Goal: Task Accomplishment & Management: Manage account settings

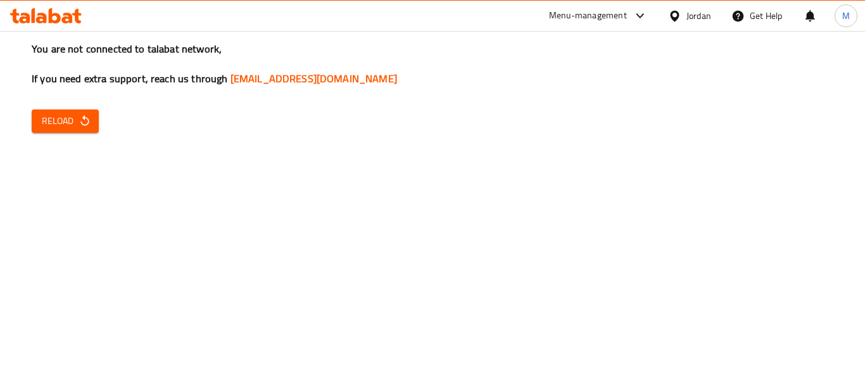
click at [682, 13] on div at bounding box center [677, 16] width 18 height 14
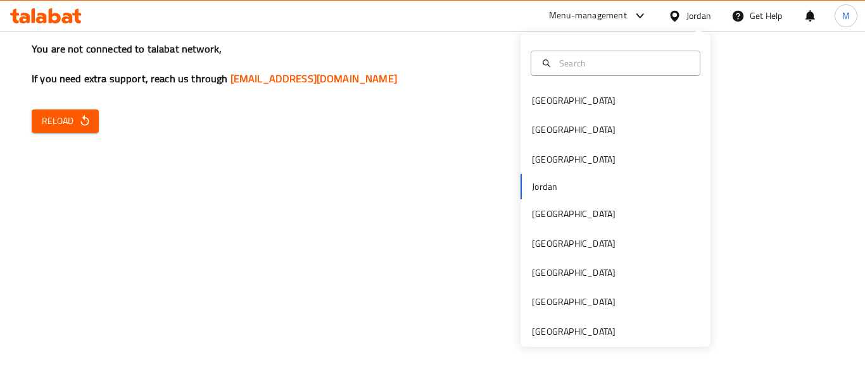
click at [595, 341] on div "[GEOGRAPHIC_DATA] [GEOGRAPHIC_DATA] [GEOGRAPHIC_DATA] [GEOGRAPHIC_DATA] [GEOGRA…" at bounding box center [615, 190] width 190 height 314
click at [598, 333] on div "[GEOGRAPHIC_DATA]" at bounding box center [574, 332] width 84 height 14
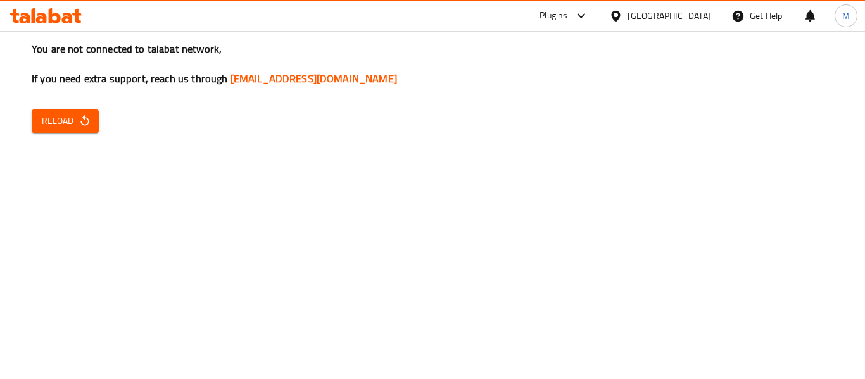
click at [51, 124] on span "Reload" at bounding box center [65, 121] width 47 height 16
click at [51, 123] on span "Reload" at bounding box center [65, 121] width 47 height 16
click at [48, 125] on span "Reload" at bounding box center [65, 121] width 47 height 16
click at [68, 128] on span "Reload" at bounding box center [65, 121] width 47 height 16
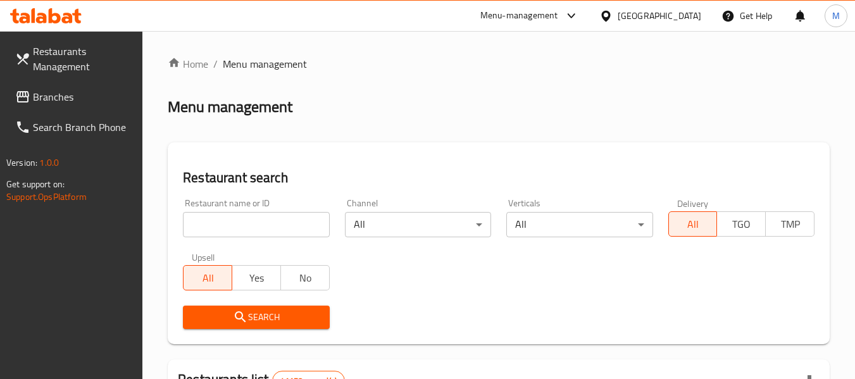
click at [275, 230] on input "search" at bounding box center [256, 224] width 146 height 25
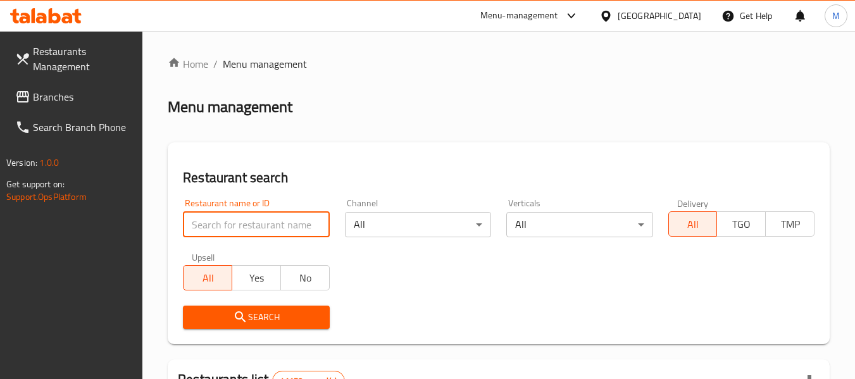
paste input "Green Roasteries"
type input "Green Roasteries"
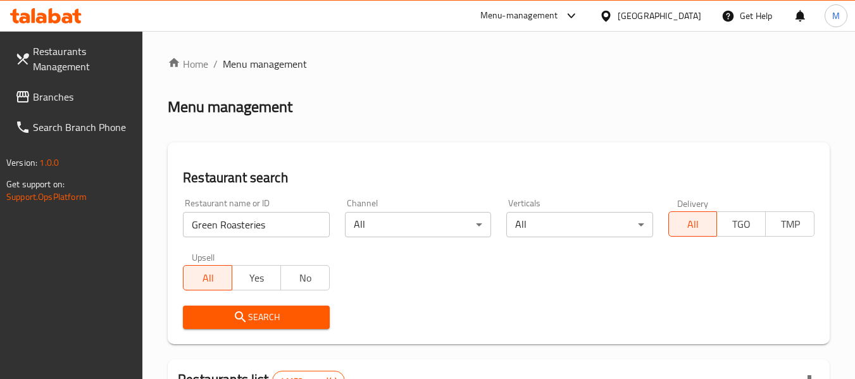
click at [242, 320] on icon "submit" at bounding box center [240, 316] width 15 height 15
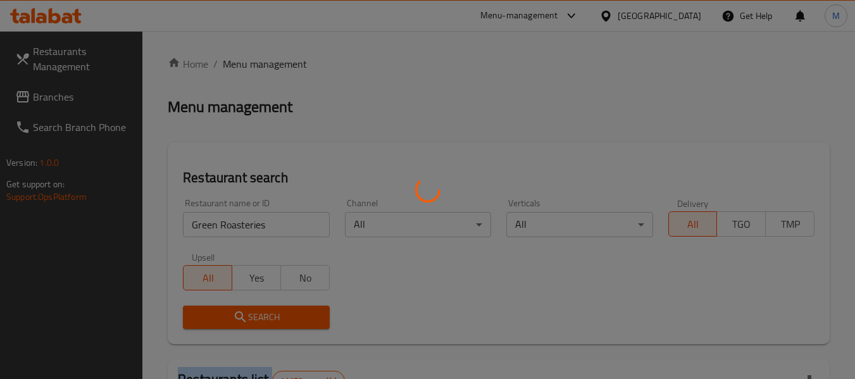
click at [242, 320] on div at bounding box center [427, 189] width 855 height 379
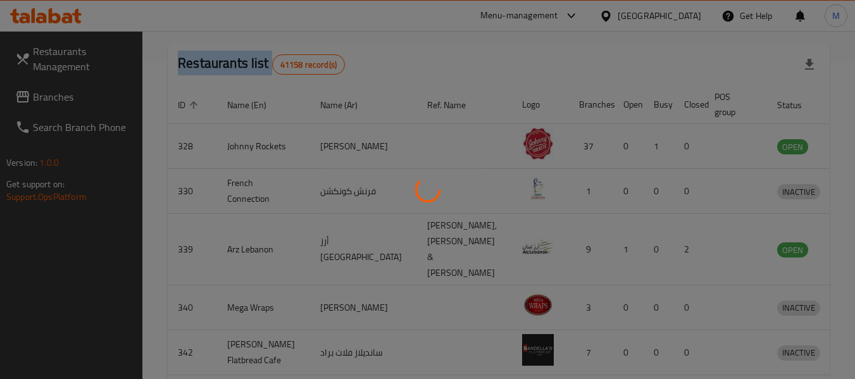
scroll to position [175, 0]
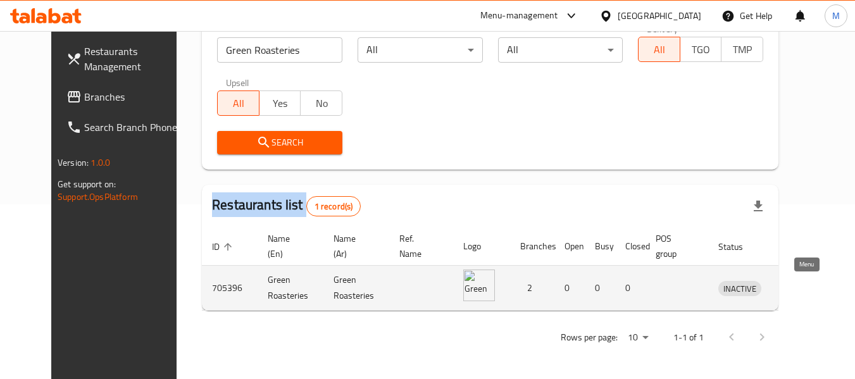
click at [802, 289] on icon "enhanced table" at bounding box center [794, 287] width 15 height 15
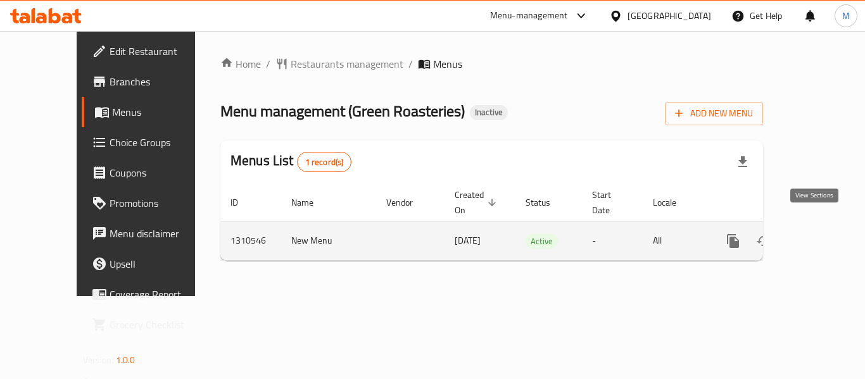
click at [819, 234] on icon "enhanced table" at bounding box center [823, 241] width 15 height 15
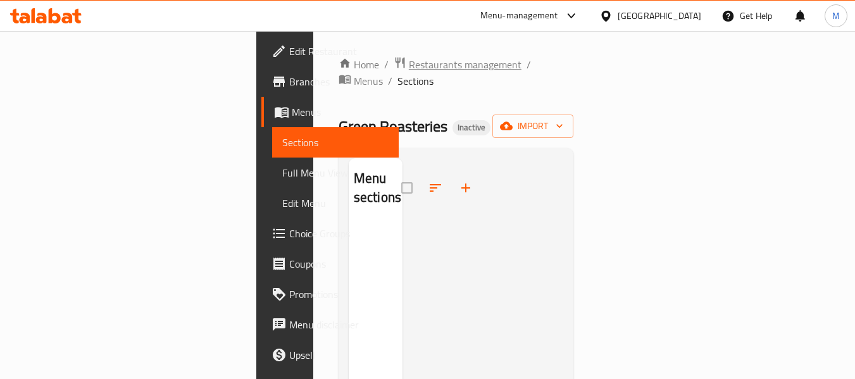
click at [409, 71] on span "Restaurants management" at bounding box center [465, 64] width 113 height 15
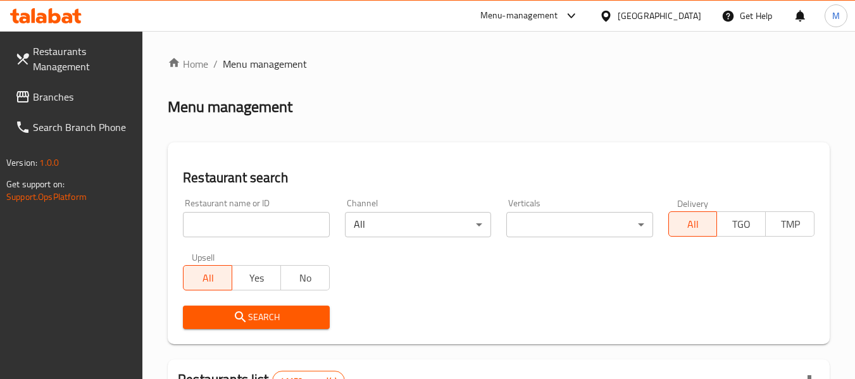
click at [258, 219] on div at bounding box center [427, 189] width 855 height 379
click at [259, 220] on input "search" at bounding box center [256, 224] width 146 height 25
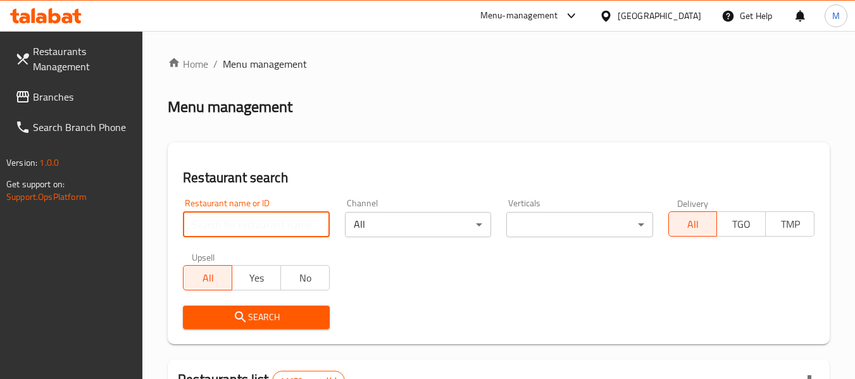
paste input "Juice & Go"
type input "Juice & Go"
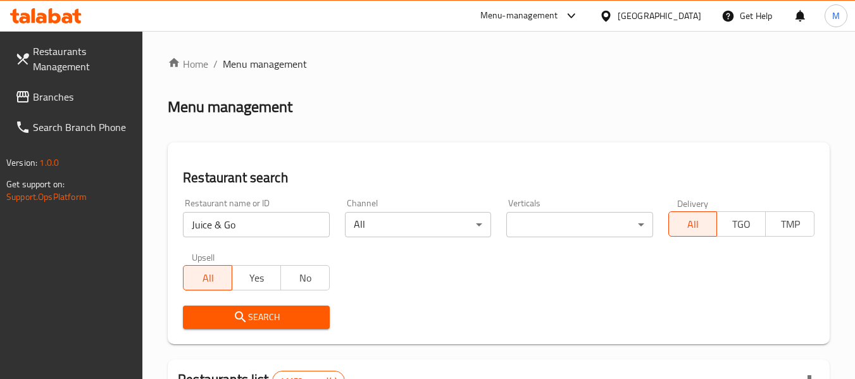
click at [273, 318] on span "Search" at bounding box center [256, 317] width 126 height 16
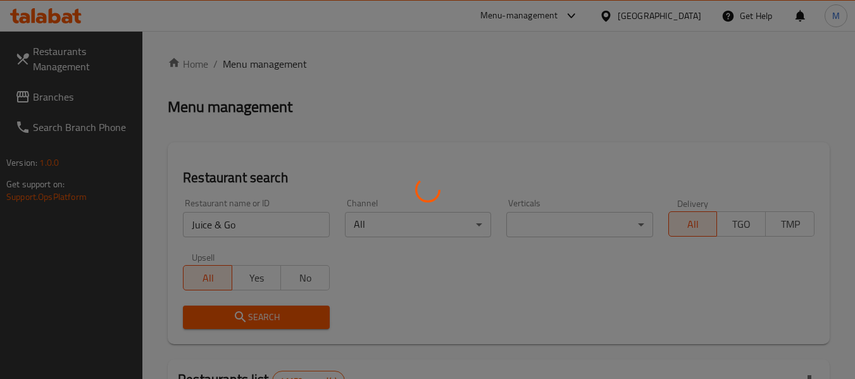
click at [273, 318] on div at bounding box center [427, 189] width 855 height 379
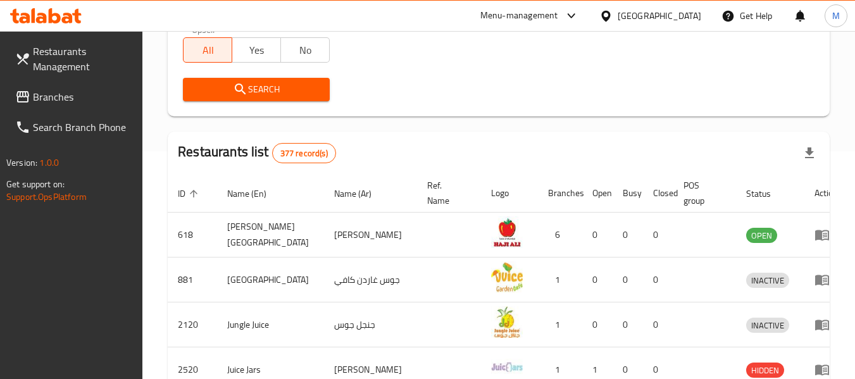
scroll to position [127, 0]
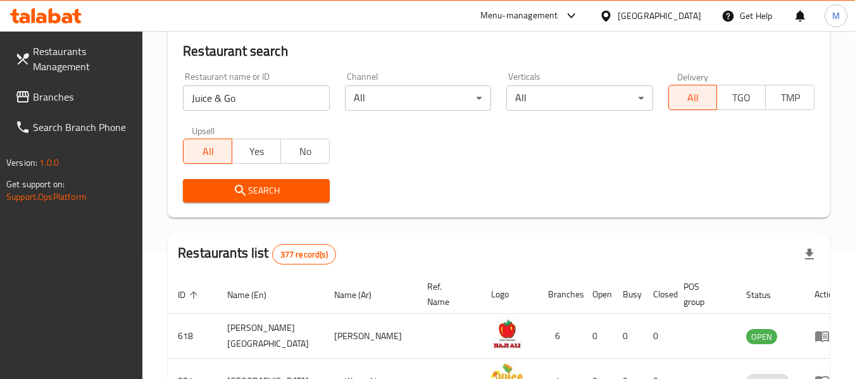
click at [266, 186] on span "Search" at bounding box center [256, 191] width 126 height 16
click at [268, 187] on span "Search" at bounding box center [256, 191] width 126 height 16
click at [273, 189] on span "Search" at bounding box center [256, 191] width 126 height 16
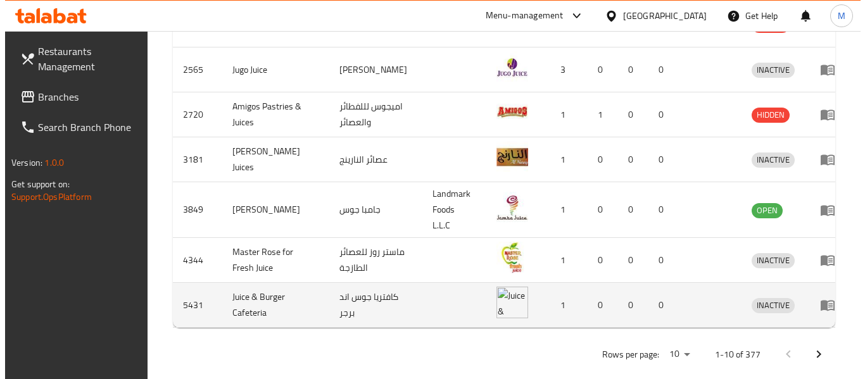
scroll to position [601, 0]
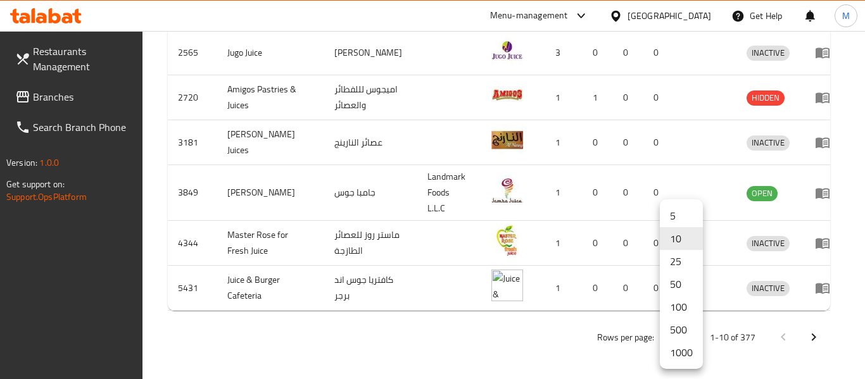
click at [686, 358] on li "1000" at bounding box center [681, 352] width 43 height 23
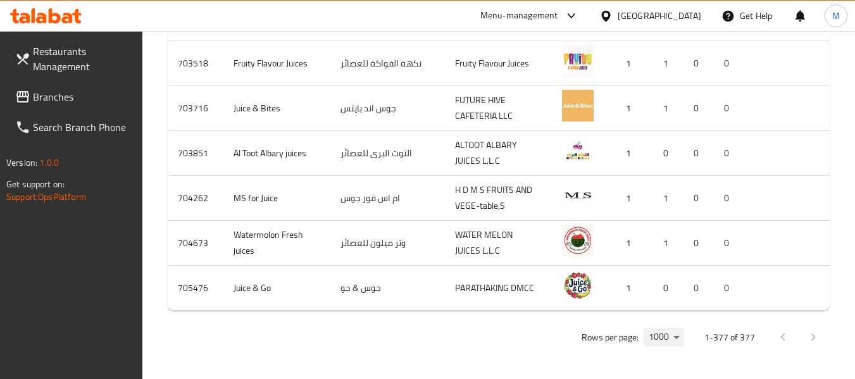
scroll to position [0, 32]
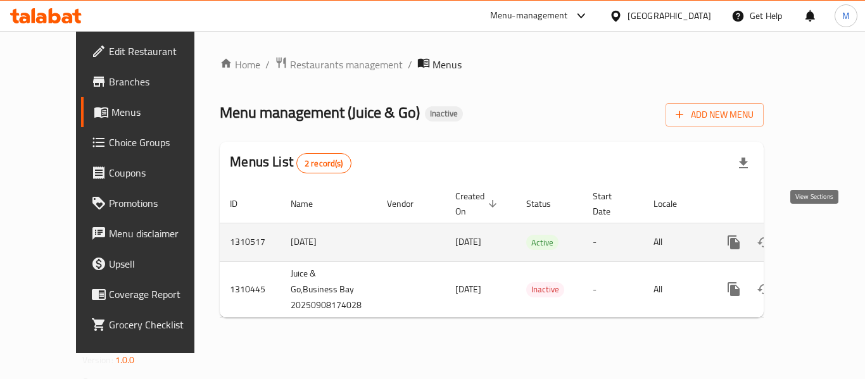
click at [817, 235] on icon "enhanced table" at bounding box center [824, 242] width 15 height 15
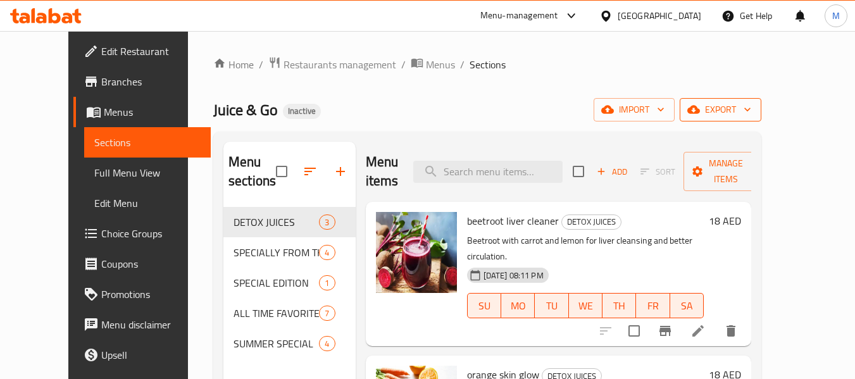
click at [751, 109] on span "export" at bounding box center [720, 110] width 61 height 16
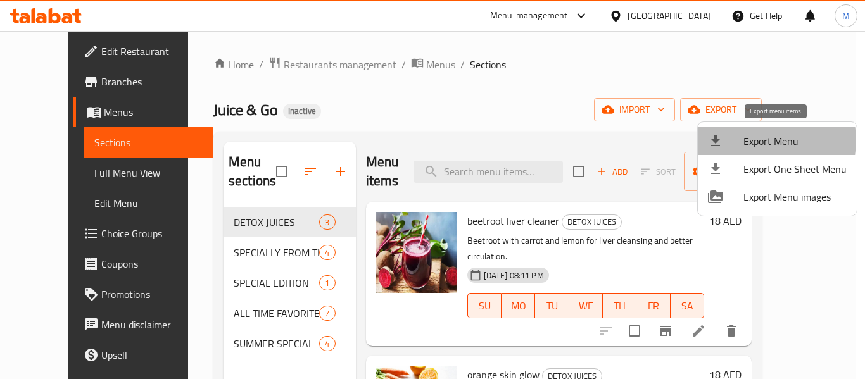
click at [761, 141] on span "Export Menu" at bounding box center [794, 141] width 103 height 15
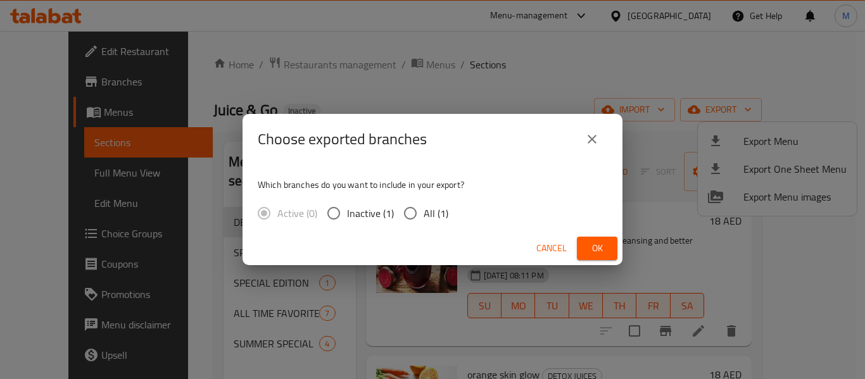
click at [418, 206] on input "All (1)" at bounding box center [410, 213] width 27 height 27
radio input "true"
click at [604, 252] on span "Ok" at bounding box center [597, 249] width 20 height 16
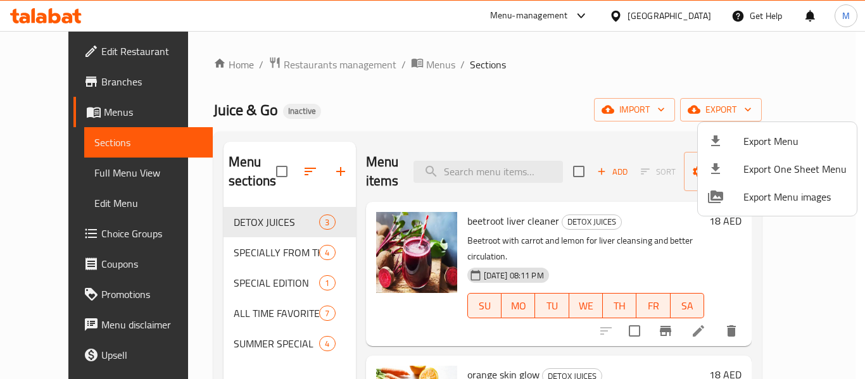
click at [246, 253] on div at bounding box center [432, 189] width 865 height 379
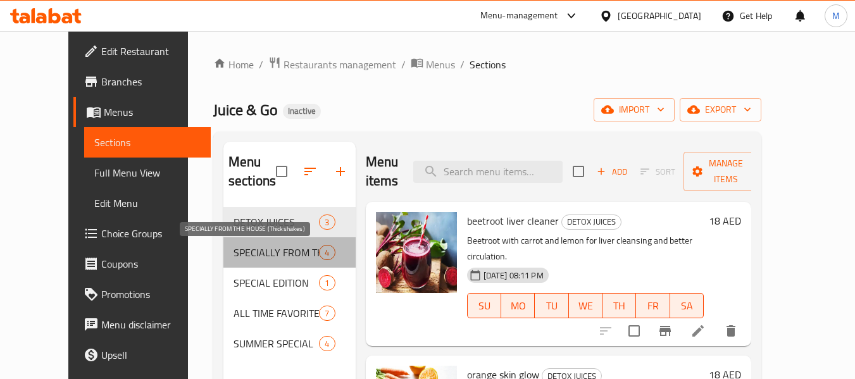
click at [247, 253] on span "SPECIALLY FROM THE HOUSE (Thickshakes)" at bounding box center [276, 252] width 85 height 15
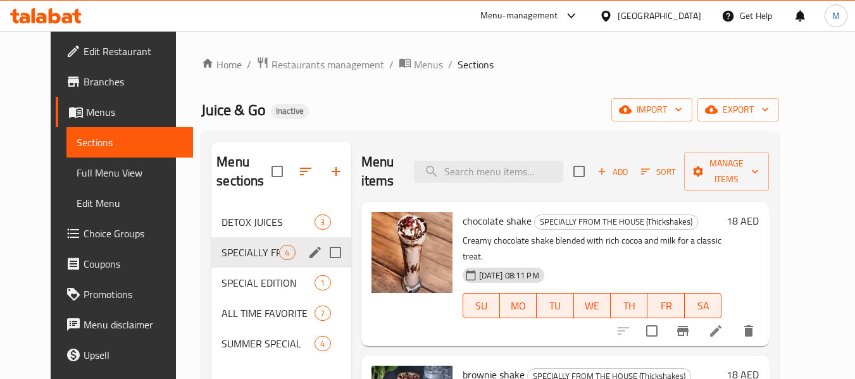
click at [252, 265] on div "SPECIALLY FROM THE HOUSE (Thickshakes) 4" at bounding box center [280, 252] width 139 height 30
click at [245, 282] on span "SPECIAL EDITION" at bounding box center [251, 282] width 58 height 15
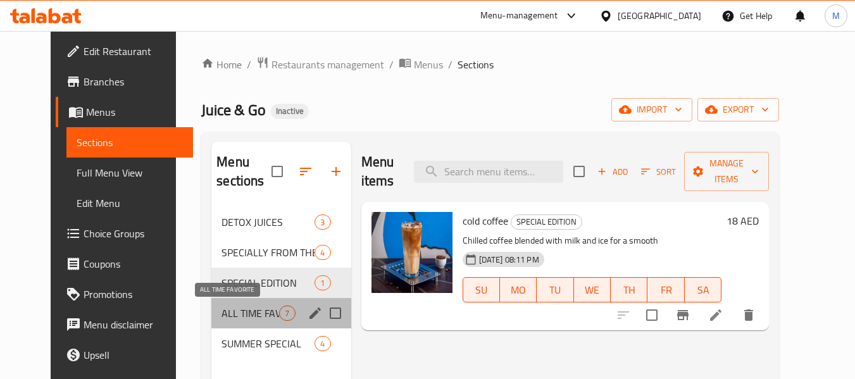
click at [253, 312] on span "ALL TIME FAVORITE" at bounding box center [251, 313] width 58 height 15
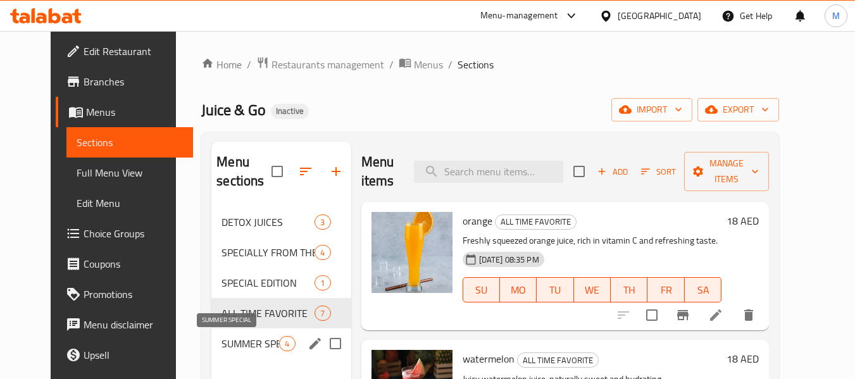
click at [263, 341] on span "SUMMER SPECIAL" at bounding box center [251, 343] width 58 height 15
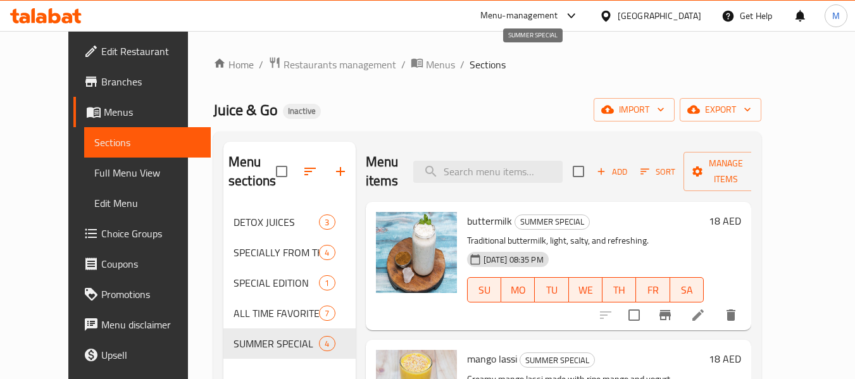
scroll to position [225, 0]
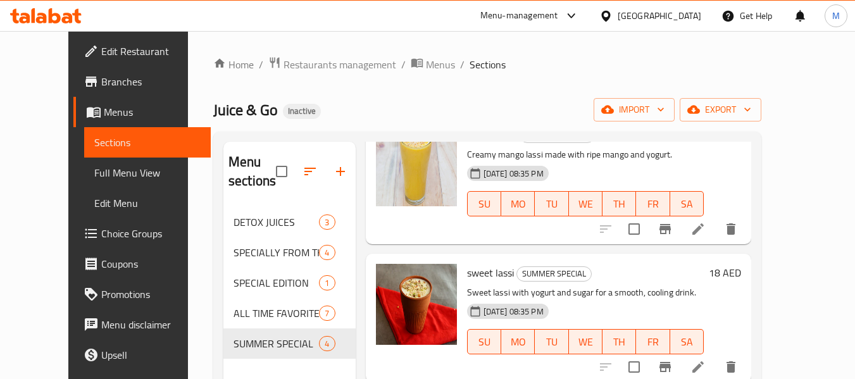
click at [347, 101] on div "Juice & Go Inactive import export" at bounding box center [487, 109] width 548 height 23
click at [73, 61] on link "Edit Restaurant" at bounding box center [142, 51] width 138 height 30
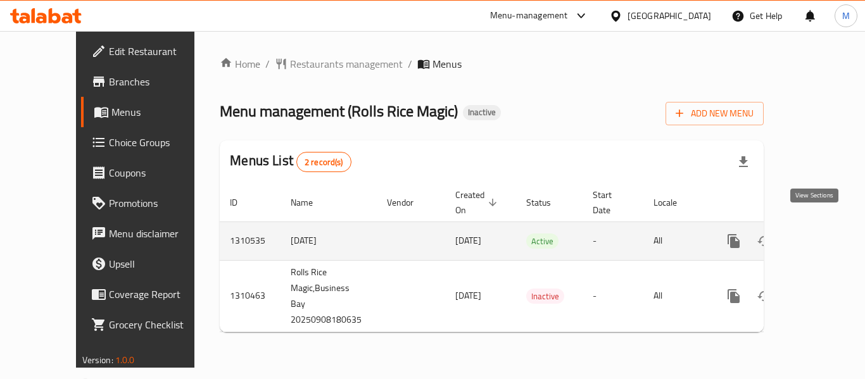
click at [825, 226] on link "enhanced table" at bounding box center [825, 241] width 30 height 30
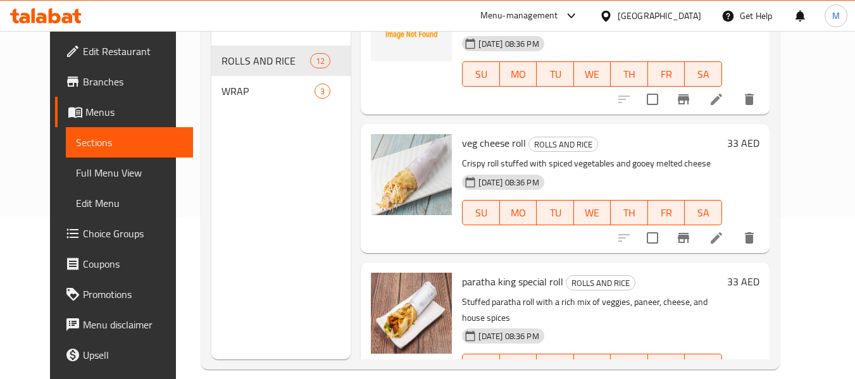
scroll to position [177, 0]
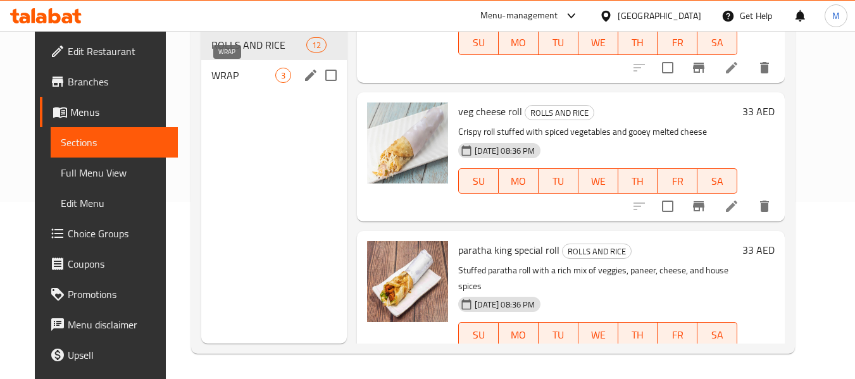
click at [253, 74] on span "WRAP" at bounding box center [243, 75] width 64 height 15
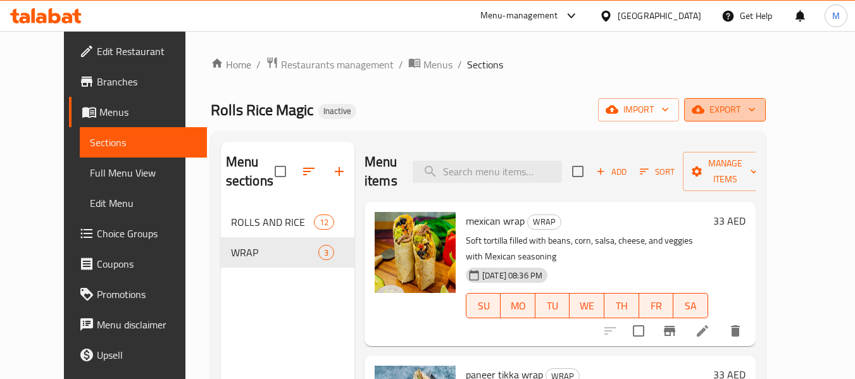
click at [756, 111] on span "export" at bounding box center [724, 110] width 61 height 16
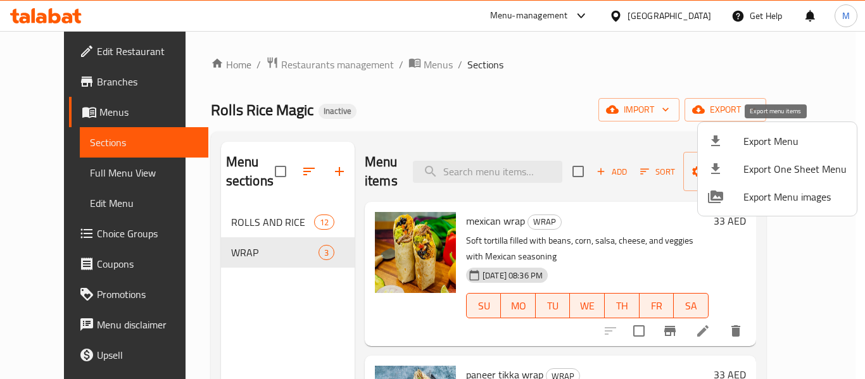
click at [763, 147] on span "Export Menu" at bounding box center [794, 141] width 103 height 15
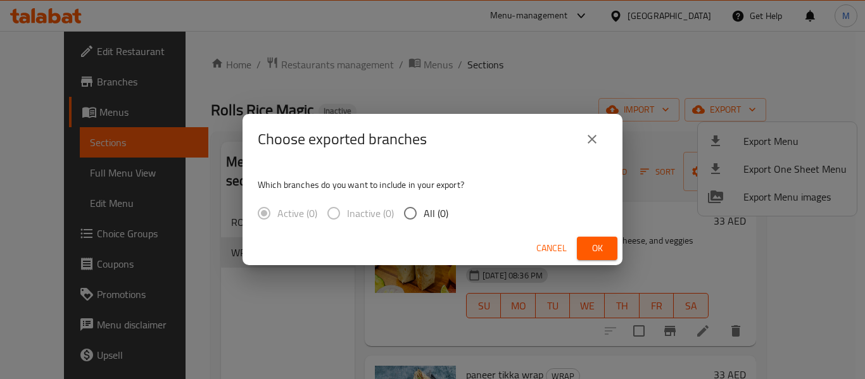
click at [411, 212] on input "All (0)" at bounding box center [410, 213] width 27 height 27
radio input "true"
click at [555, 245] on span "Cancel" at bounding box center [551, 249] width 30 height 16
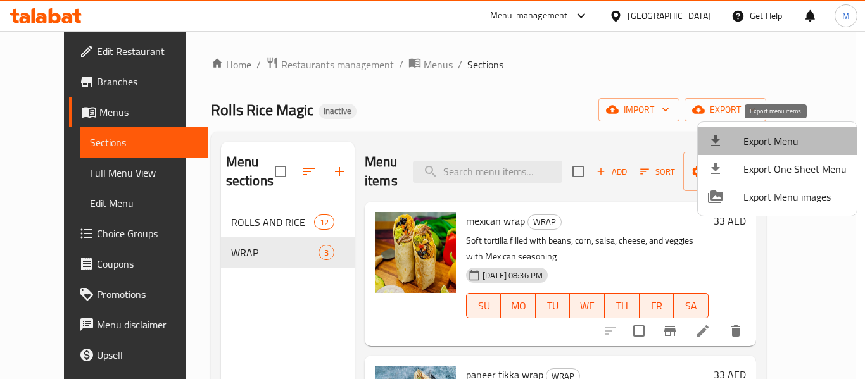
click at [792, 146] on span "Export Menu" at bounding box center [794, 141] width 103 height 15
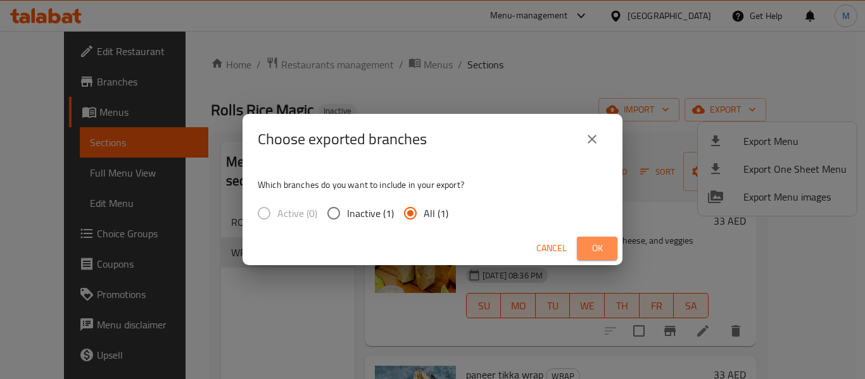
click at [587, 251] on span "Ok" at bounding box center [597, 249] width 20 height 16
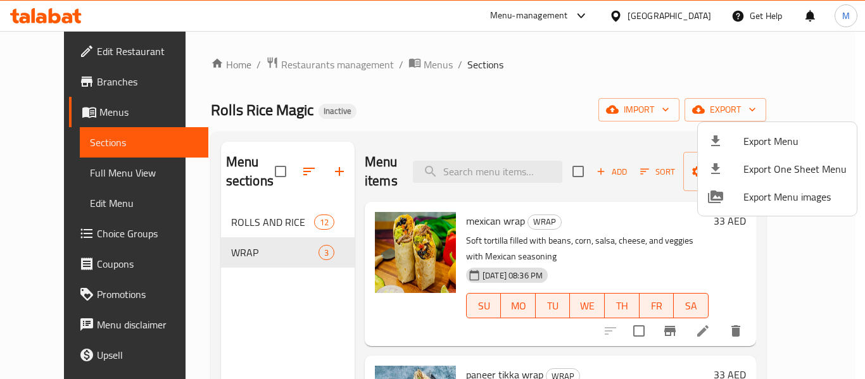
click at [297, 69] on div at bounding box center [432, 189] width 865 height 379
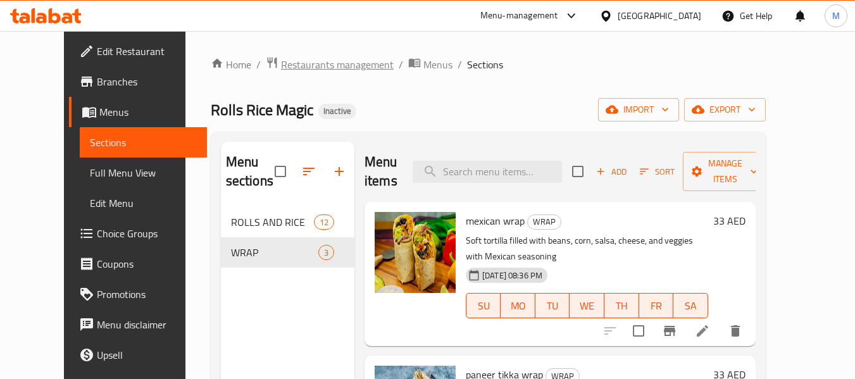
click at [297, 67] on span "Restaurants management" at bounding box center [337, 64] width 113 height 15
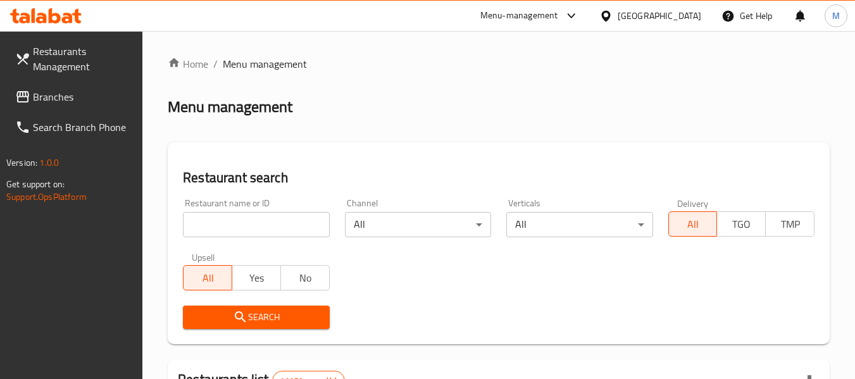
click at [621, 16] on div "[GEOGRAPHIC_DATA]" at bounding box center [660, 16] width 84 height 14
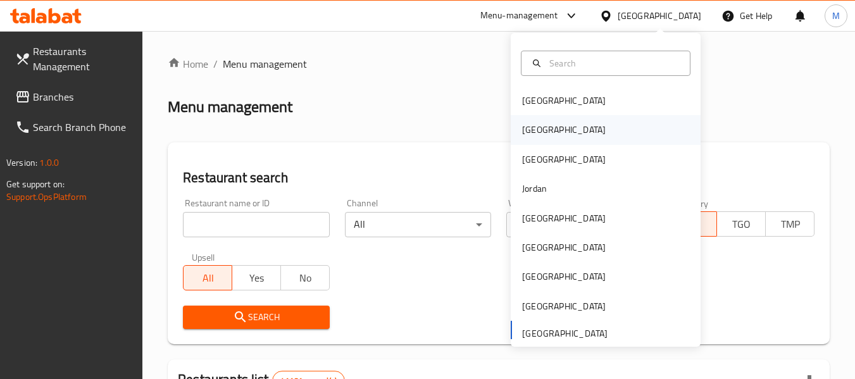
click at [532, 134] on div "[GEOGRAPHIC_DATA]" at bounding box center [564, 130] width 84 height 14
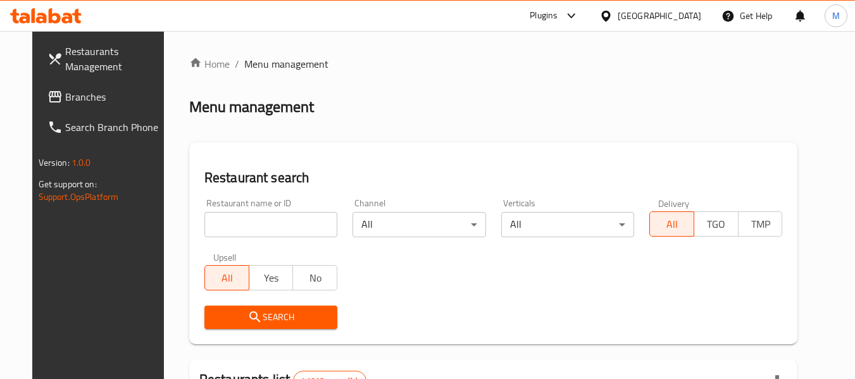
click at [71, 92] on span "Branches" at bounding box center [115, 96] width 100 height 15
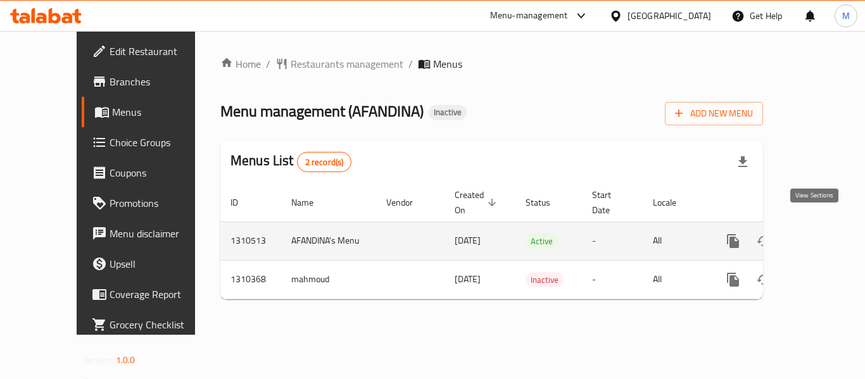
click at [816, 234] on icon "enhanced table" at bounding box center [823, 241] width 15 height 15
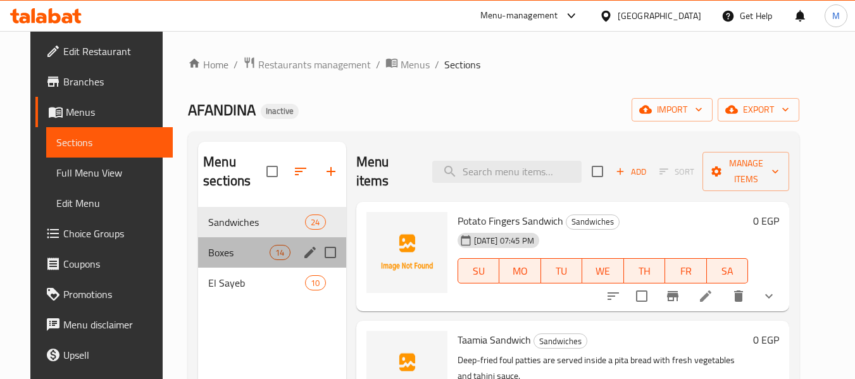
click at [232, 261] on div "Boxes 14" at bounding box center [272, 252] width 148 height 30
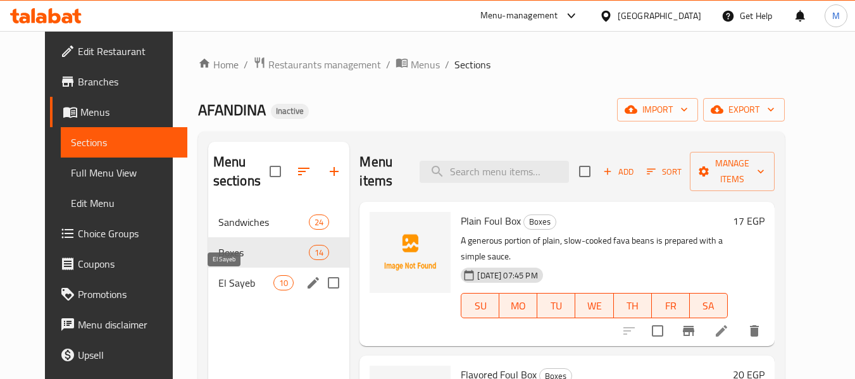
click at [230, 287] on span "El Sayeb" at bounding box center [245, 282] width 55 height 15
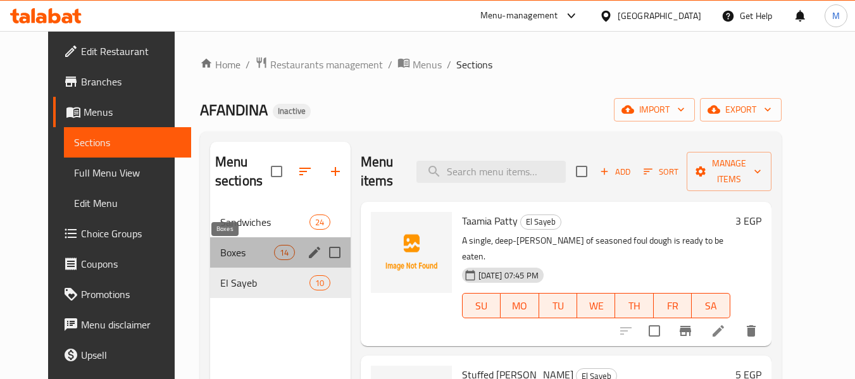
click at [220, 251] on span "Boxes" at bounding box center [247, 252] width 54 height 15
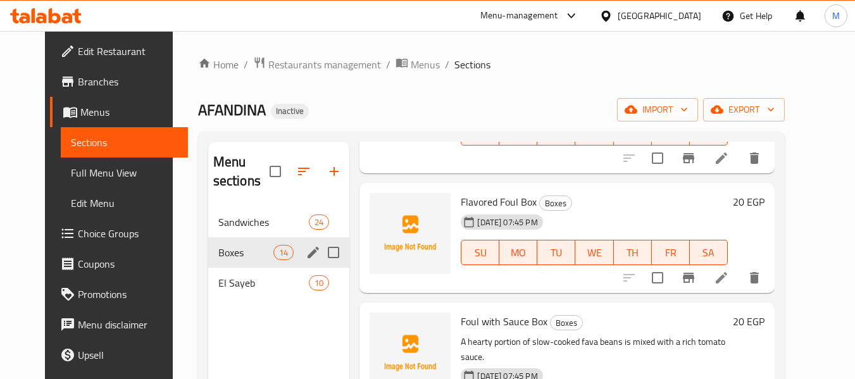
scroll to position [190, 0]
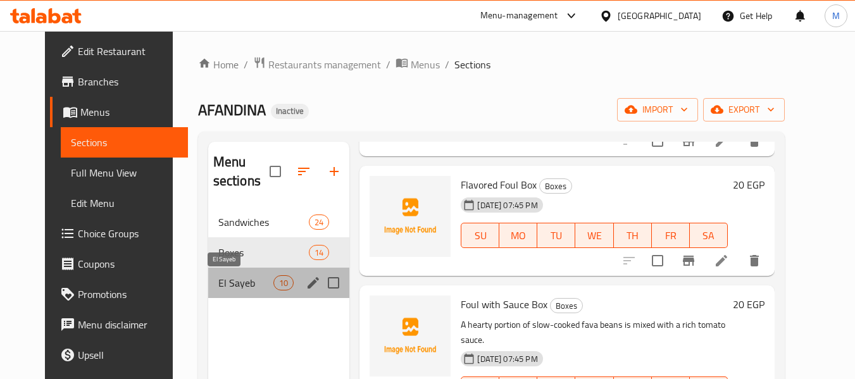
click at [237, 281] on span "El Sayeb" at bounding box center [245, 282] width 55 height 15
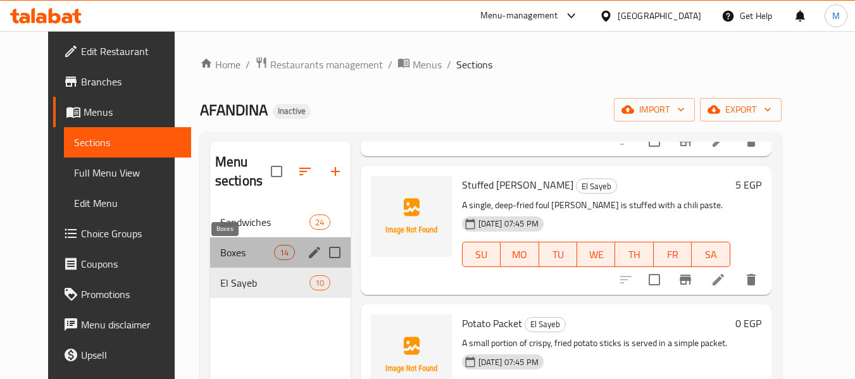
click at [229, 249] on span "Boxes" at bounding box center [247, 252] width 54 height 15
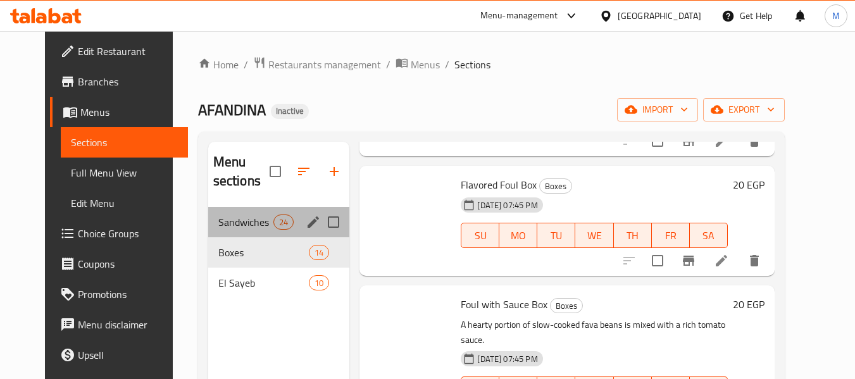
click at [245, 225] on span "Sandwiches" at bounding box center [245, 222] width 55 height 15
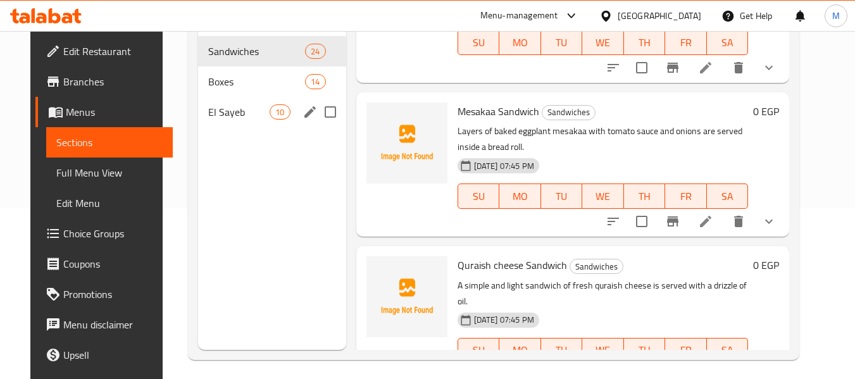
scroll to position [177, 0]
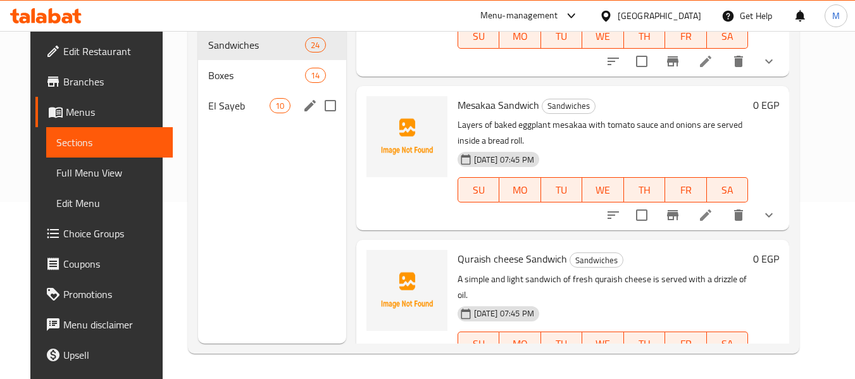
click at [243, 92] on div "El Sayeb 10" at bounding box center [272, 106] width 148 height 30
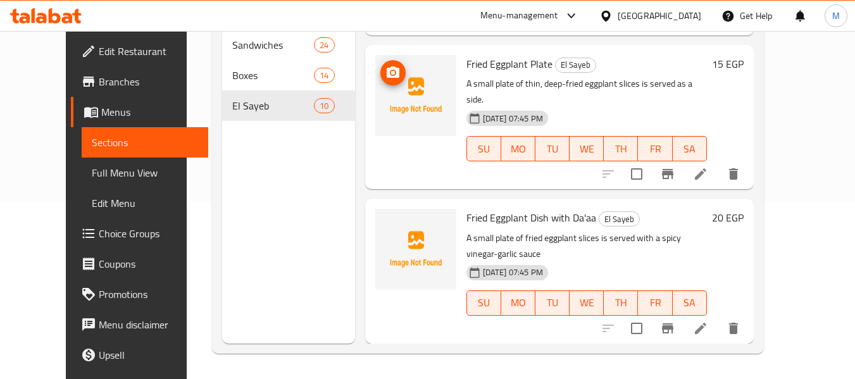
scroll to position [1035, 0]
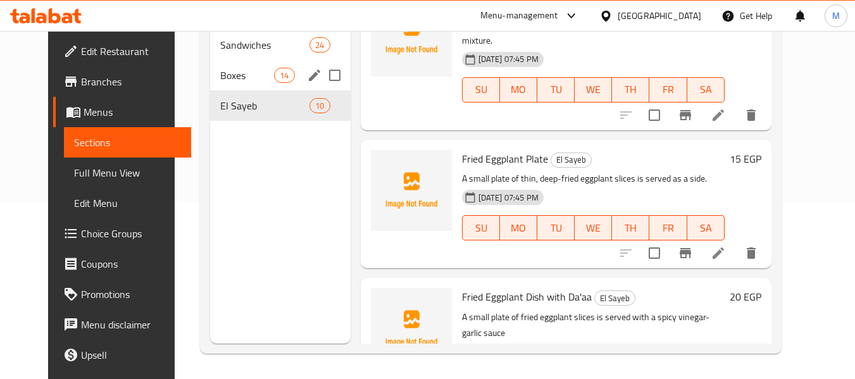
click at [241, 77] on span "Boxes" at bounding box center [247, 75] width 54 height 15
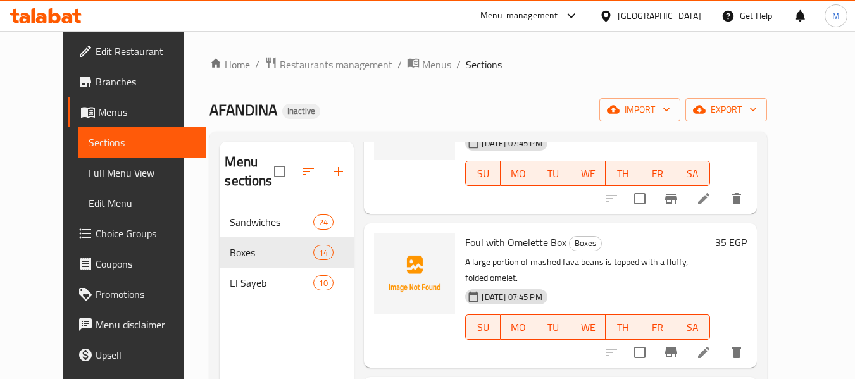
click at [680, 18] on div "[GEOGRAPHIC_DATA]" at bounding box center [660, 16] width 84 height 14
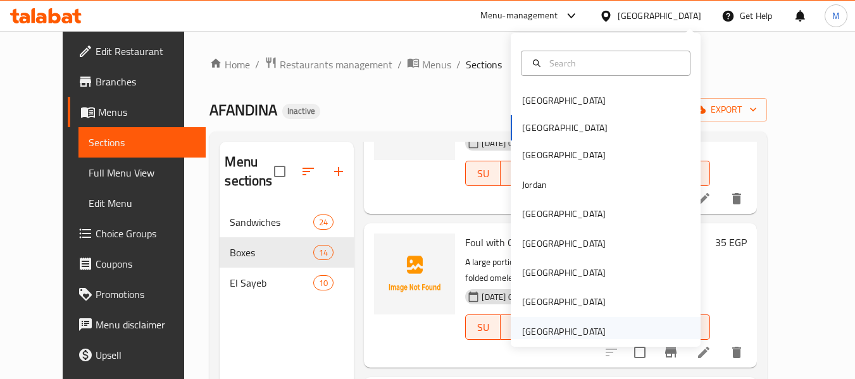
click at [571, 337] on div "[GEOGRAPHIC_DATA]" at bounding box center [564, 332] width 84 height 14
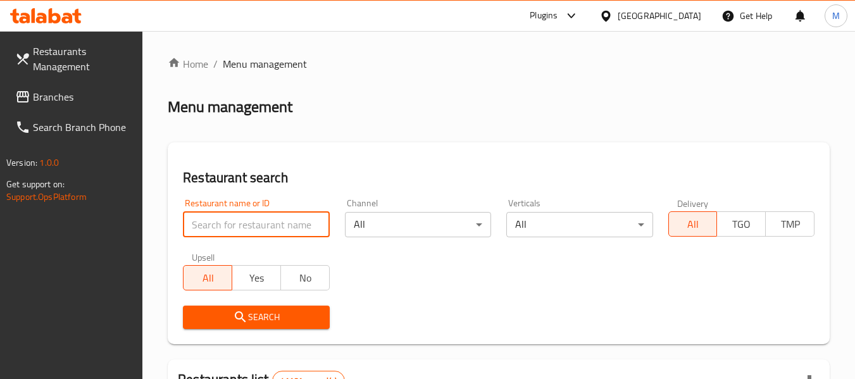
click at [247, 225] on input "search" at bounding box center [256, 224] width 146 height 25
paste input "Wama Bakery"
type input "Wama Bakery"
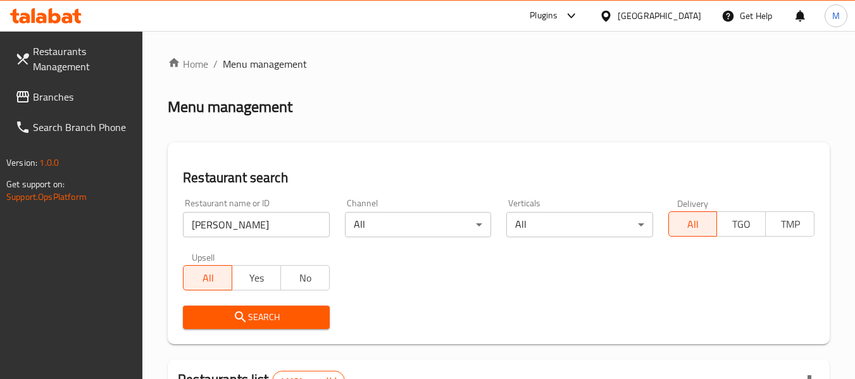
click at [269, 324] on span "Search" at bounding box center [256, 317] width 126 height 16
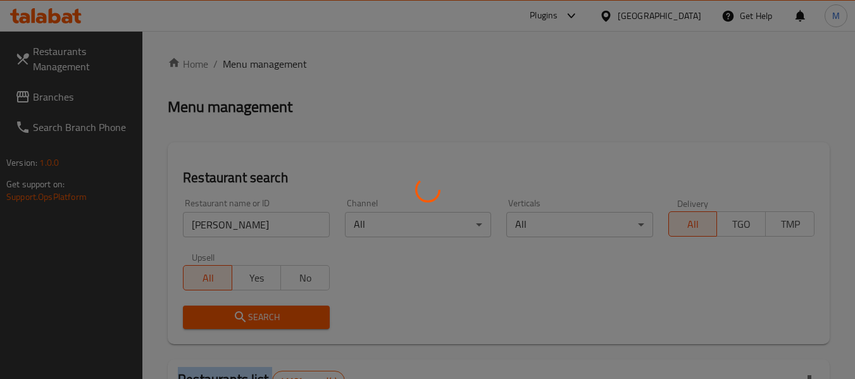
click at [269, 324] on div at bounding box center [427, 189] width 855 height 379
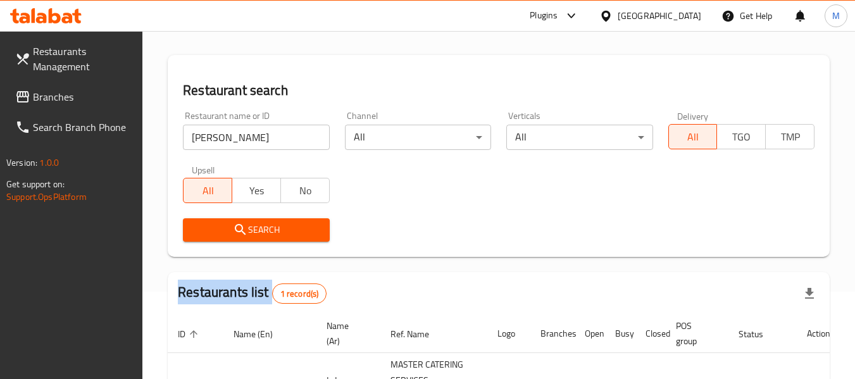
scroll to position [185, 0]
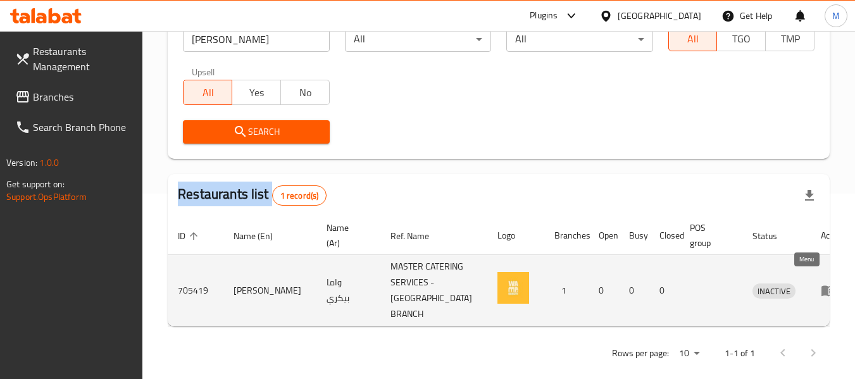
click at [829, 289] on icon "enhanced table" at bounding box center [831, 291] width 4 height 5
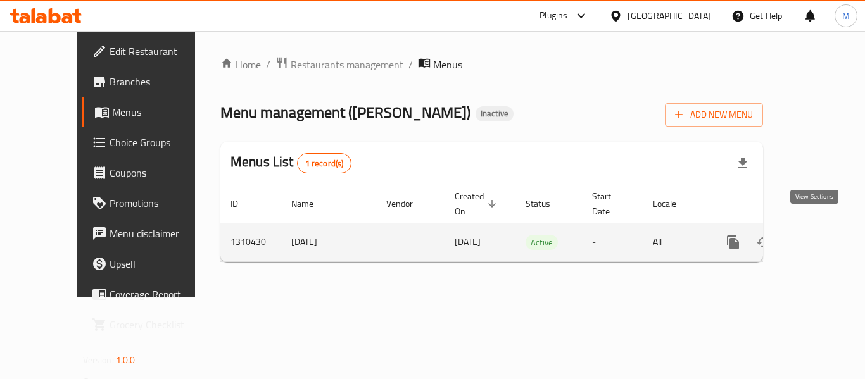
click at [816, 235] on icon "enhanced table" at bounding box center [823, 242] width 15 height 15
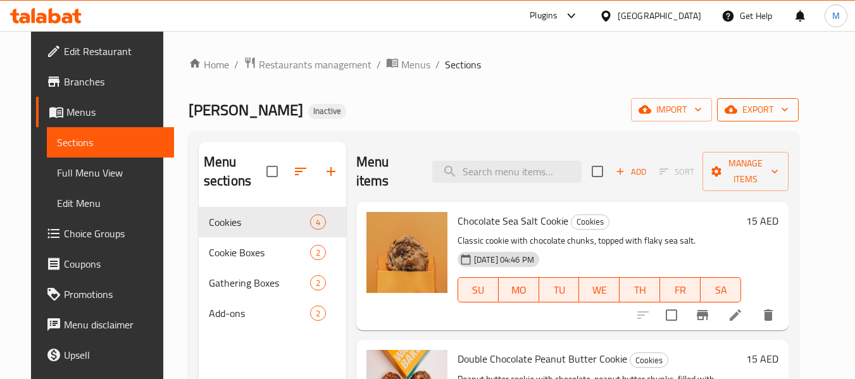
click at [789, 113] on span "export" at bounding box center [757, 110] width 61 height 16
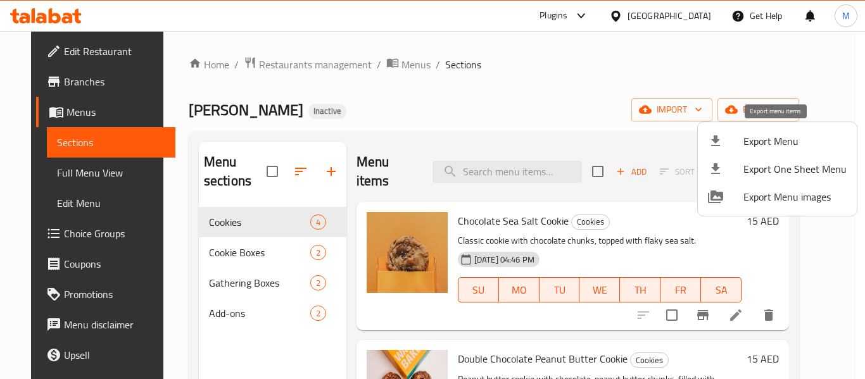
click at [778, 135] on span "Export Menu" at bounding box center [794, 141] width 103 height 15
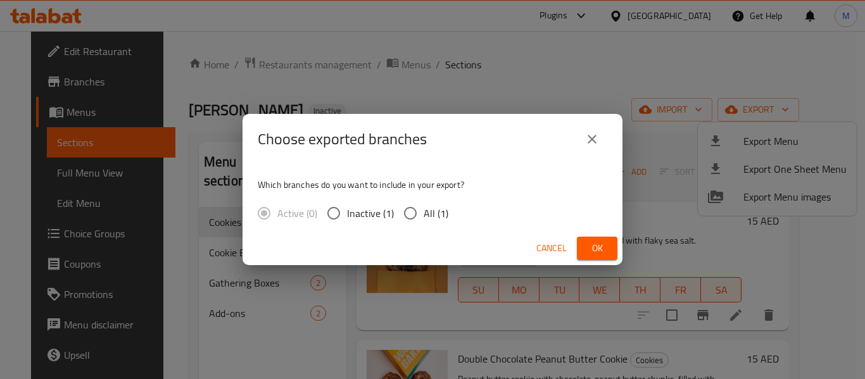
click at [419, 212] on input "All (1)" at bounding box center [410, 213] width 27 height 27
radio input "true"
drag, startPoint x: 597, startPoint y: 249, endPoint x: 545, endPoint y: 372, distance: 133.6
click at [596, 249] on span "Ok" at bounding box center [597, 249] width 20 height 16
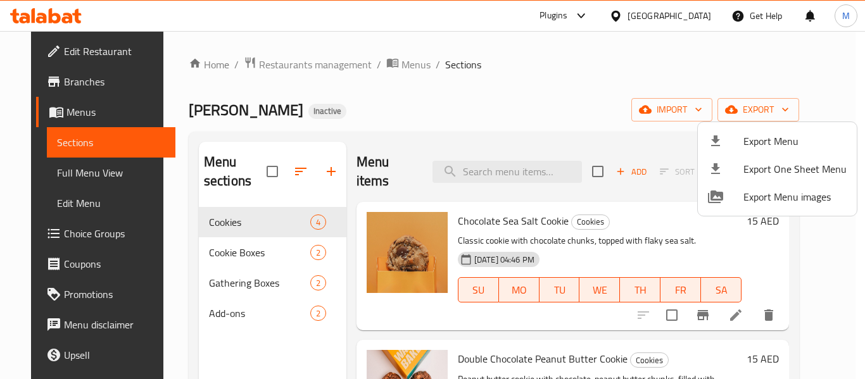
click at [597, 120] on div at bounding box center [432, 189] width 865 height 379
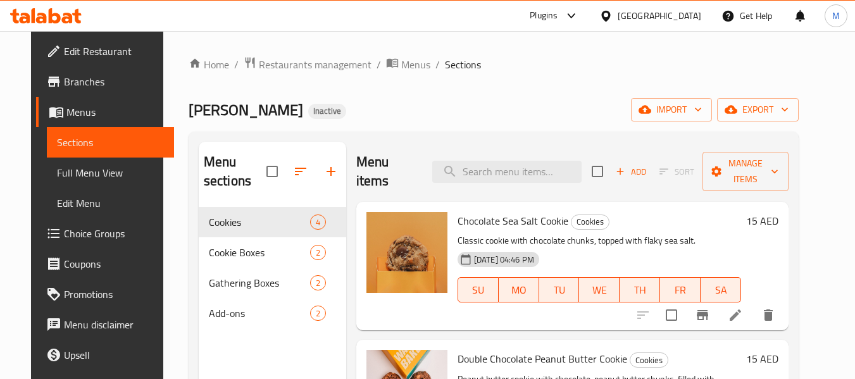
click at [666, 16] on div "[GEOGRAPHIC_DATA]" at bounding box center [660, 16] width 84 height 14
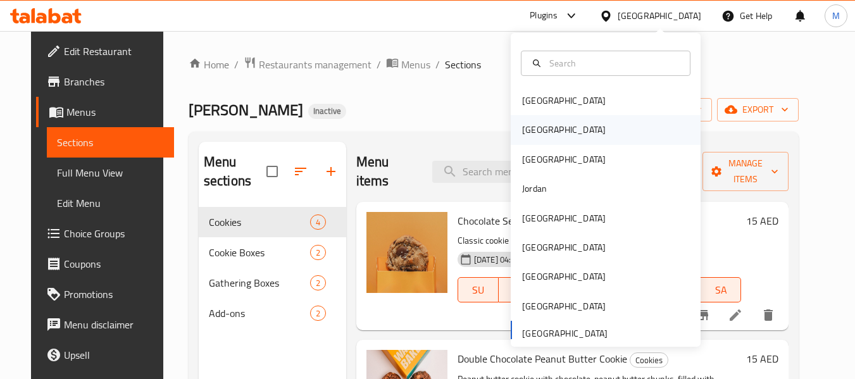
click at [545, 131] on div "Egypt" at bounding box center [606, 129] width 190 height 29
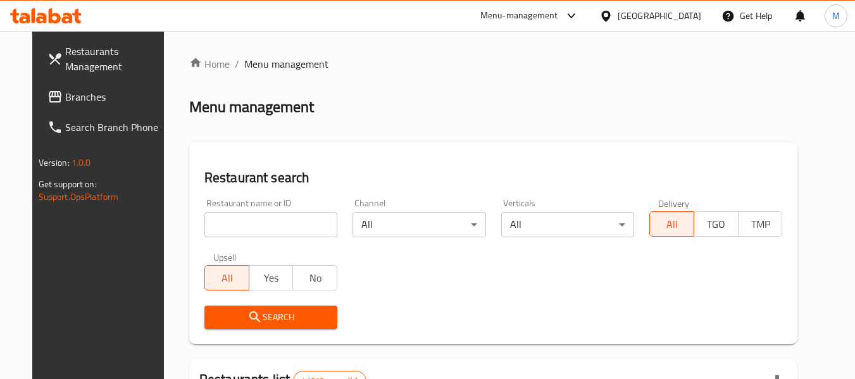
click at [65, 89] on span "Branches" at bounding box center [115, 96] width 100 height 15
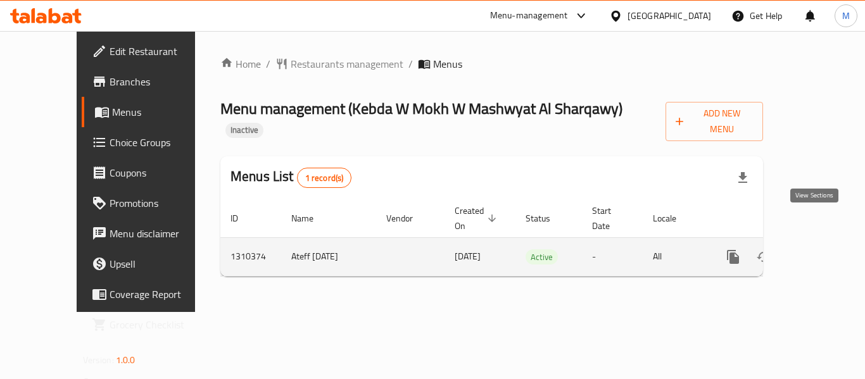
click at [816, 249] on icon "enhanced table" at bounding box center [823, 256] width 15 height 15
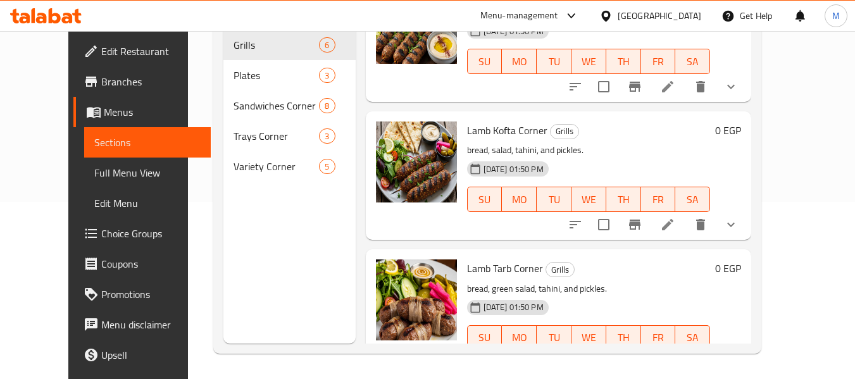
scroll to position [501, 0]
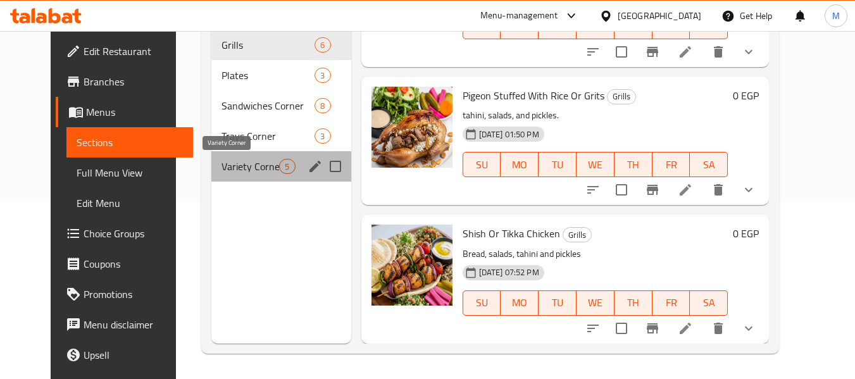
click at [222, 162] on span "Variety Corner" at bounding box center [251, 166] width 58 height 15
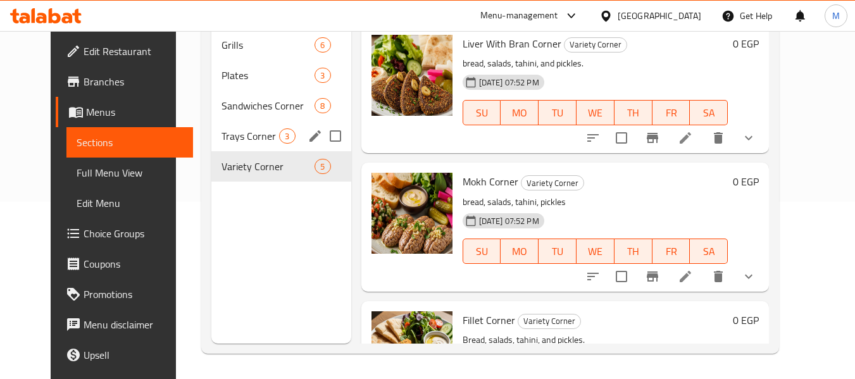
click at [220, 127] on div "Trays Corner 3" at bounding box center [280, 136] width 139 height 30
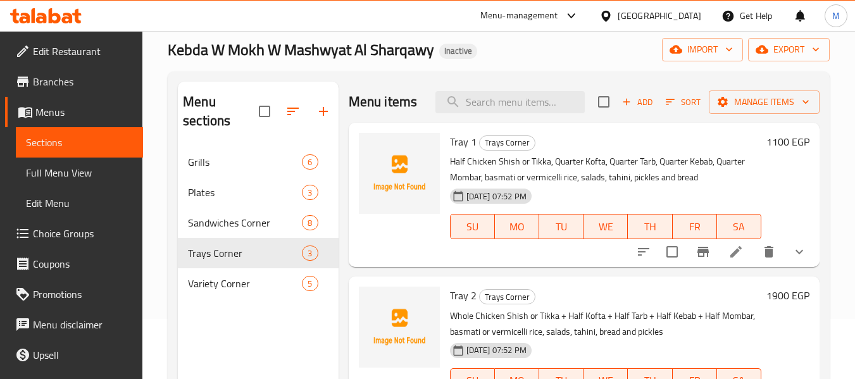
scroll to position [51, 0]
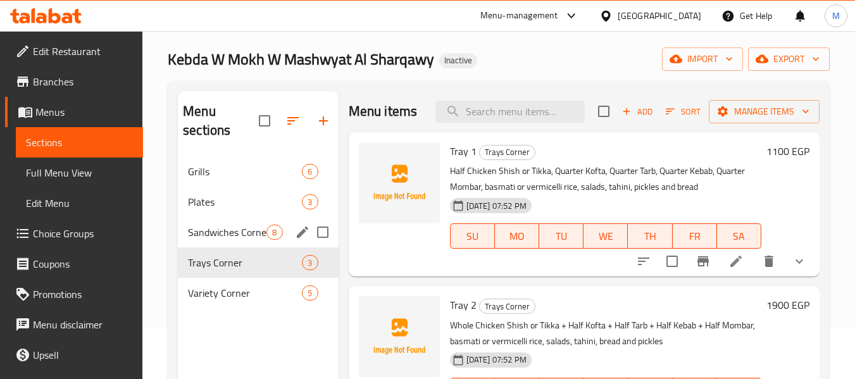
click at [211, 222] on div "Sandwiches Corner 8" at bounding box center [258, 232] width 160 height 30
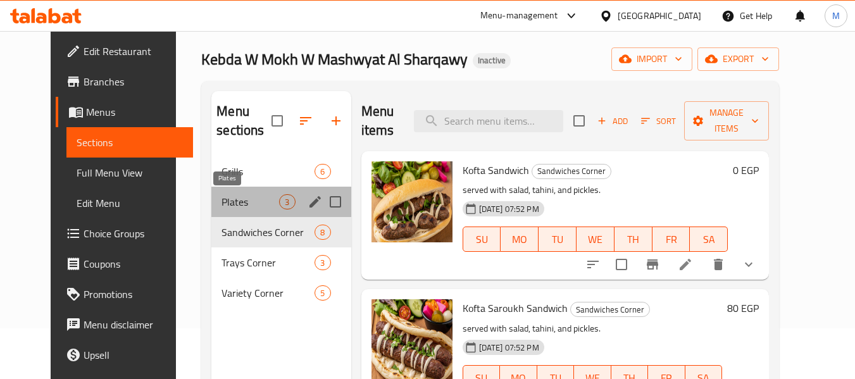
click at [222, 196] on span "Plates" at bounding box center [251, 201] width 58 height 15
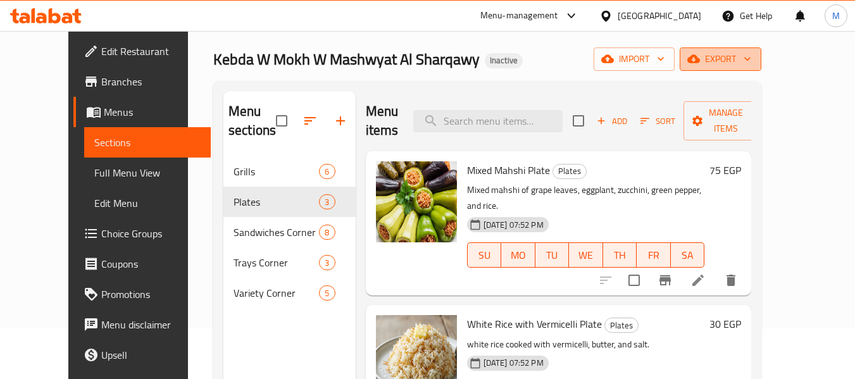
click at [754, 63] on icon "button" at bounding box center [747, 59] width 13 height 13
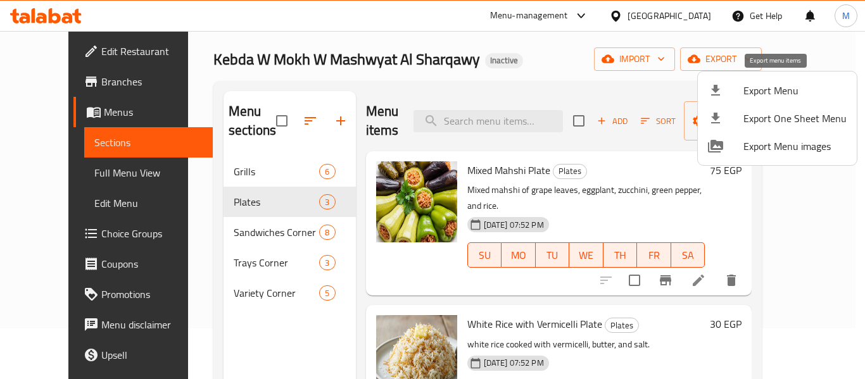
click at [785, 98] on span "Export Menu" at bounding box center [794, 90] width 103 height 15
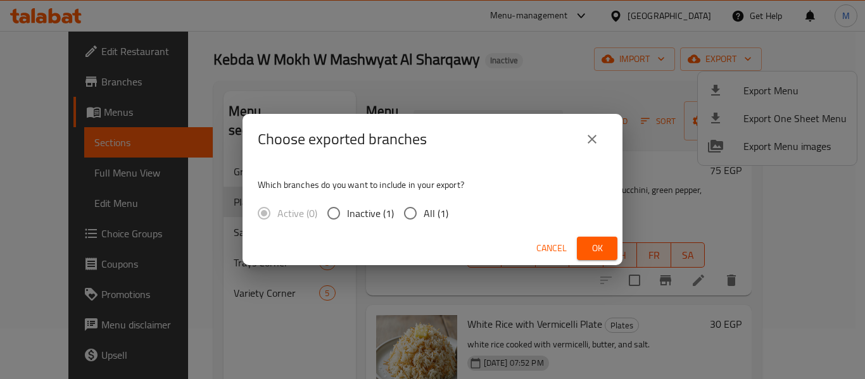
click at [411, 220] on input "All (1)" at bounding box center [410, 213] width 27 height 27
radio input "true"
click at [601, 244] on span "Ok" at bounding box center [597, 249] width 20 height 16
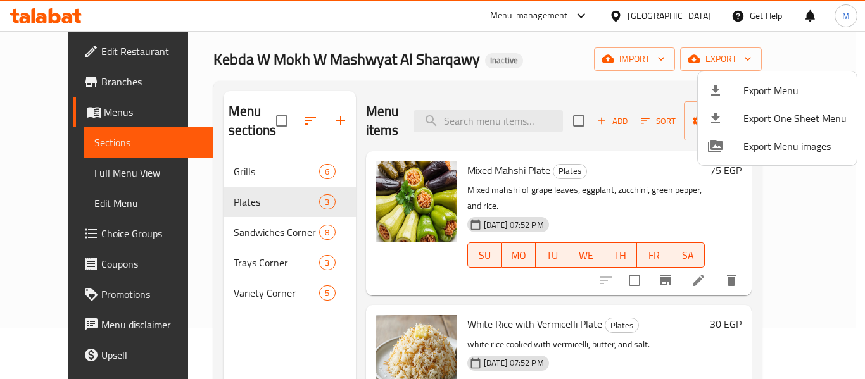
drag, startPoint x: 0, startPoint y: 34, endPoint x: 31, endPoint y: 49, distance: 34.5
click at [1, 34] on div at bounding box center [432, 189] width 865 height 379
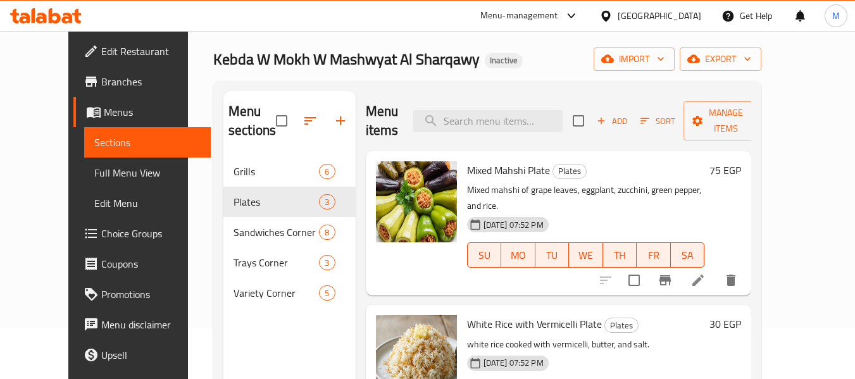
click at [101, 51] on span "Edit Restaurant" at bounding box center [151, 51] width 100 height 15
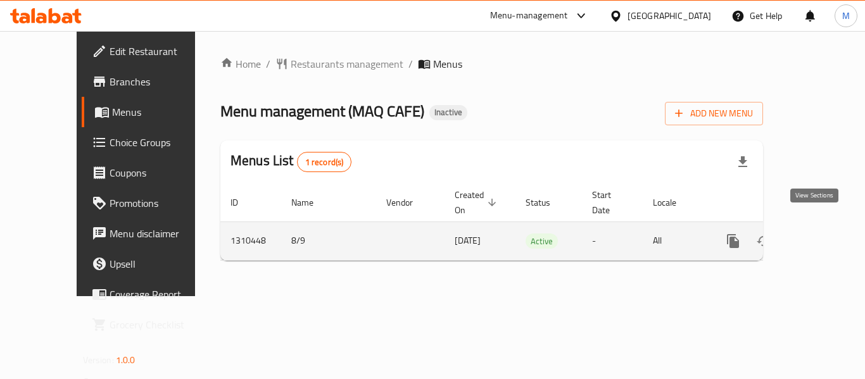
click at [818, 235] on icon "enhanced table" at bounding box center [823, 240] width 11 height 11
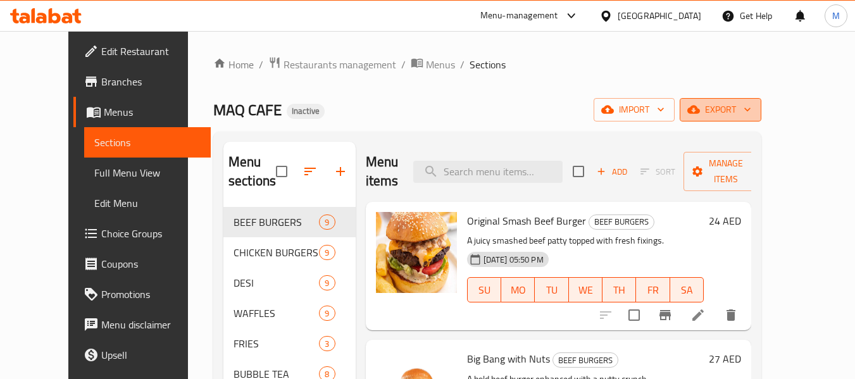
click at [751, 106] on span "export" at bounding box center [720, 110] width 61 height 16
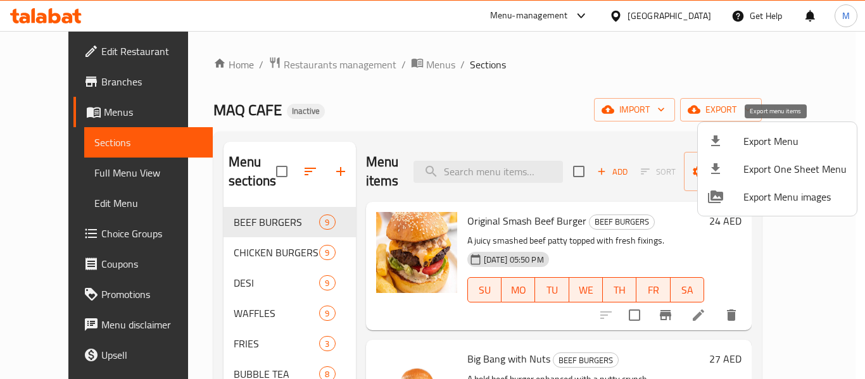
click at [759, 142] on span "Export Menu" at bounding box center [794, 141] width 103 height 15
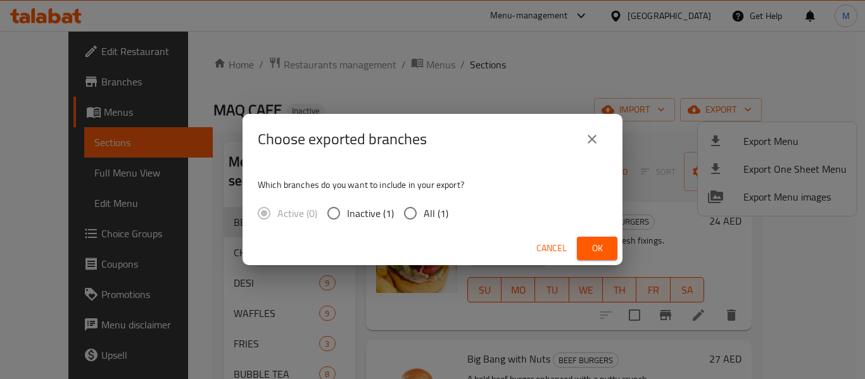
click at [423, 219] on span "All (1)" at bounding box center [435, 213] width 25 height 15
click at [423, 219] on input "All (1)" at bounding box center [410, 213] width 27 height 27
radio input "true"
drag, startPoint x: 591, startPoint y: 254, endPoint x: 580, endPoint y: 261, distance: 13.0
click at [591, 256] on span "Ok" at bounding box center [597, 249] width 20 height 16
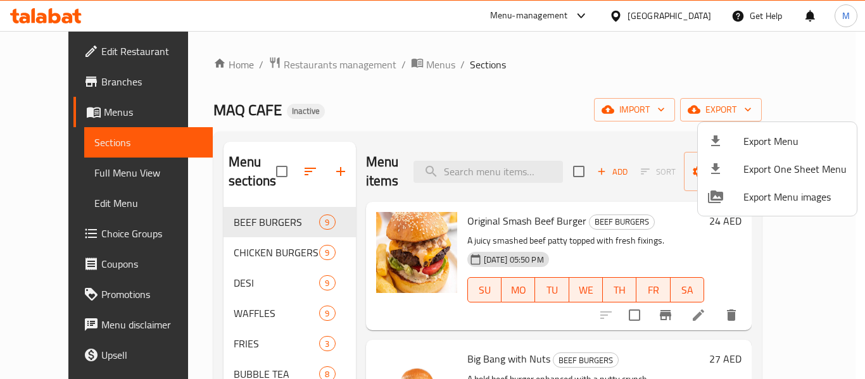
drag, startPoint x: 313, startPoint y: 102, endPoint x: 266, endPoint y: 191, distance: 100.5
click at [311, 104] on div at bounding box center [432, 189] width 865 height 379
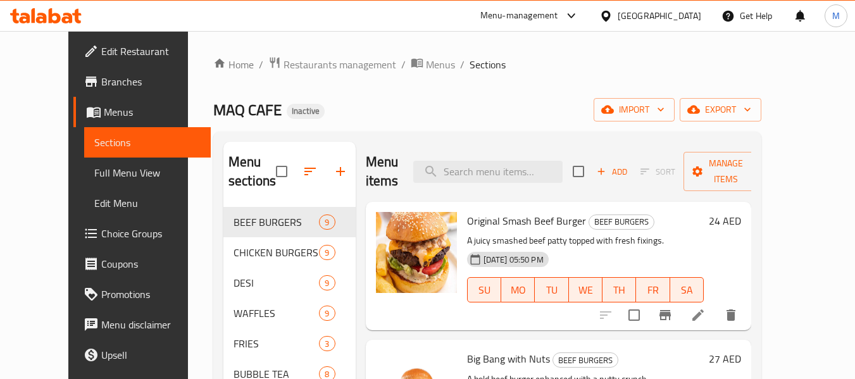
click at [101, 52] on span "Edit Restaurant" at bounding box center [151, 51] width 100 height 15
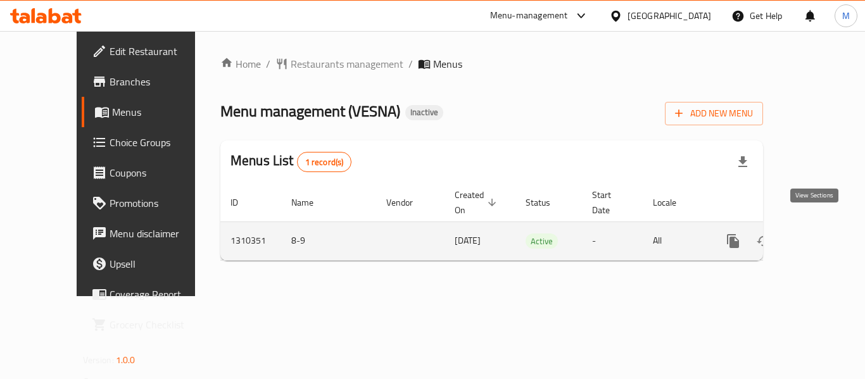
click at [818, 235] on icon "enhanced table" at bounding box center [823, 240] width 11 height 11
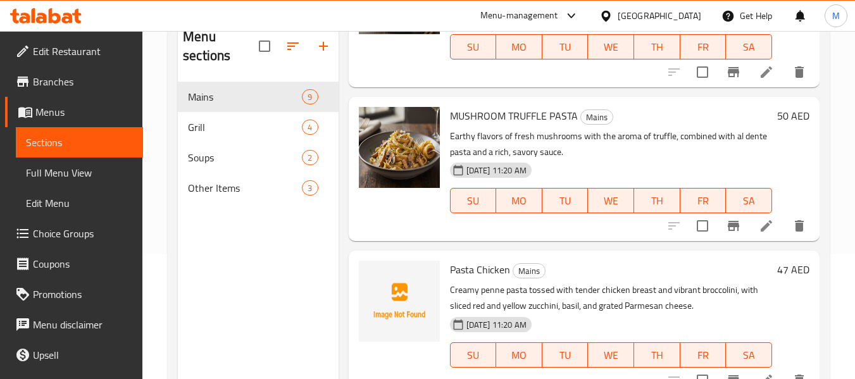
scroll to position [127, 0]
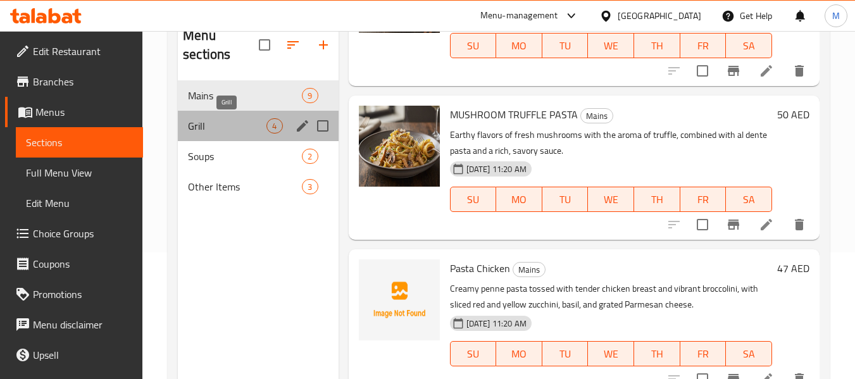
click at [225, 122] on span "Grill" at bounding box center [227, 125] width 78 height 15
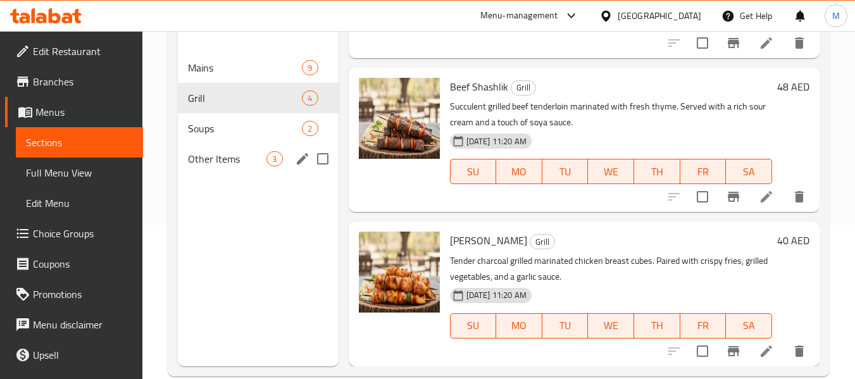
scroll to position [177, 0]
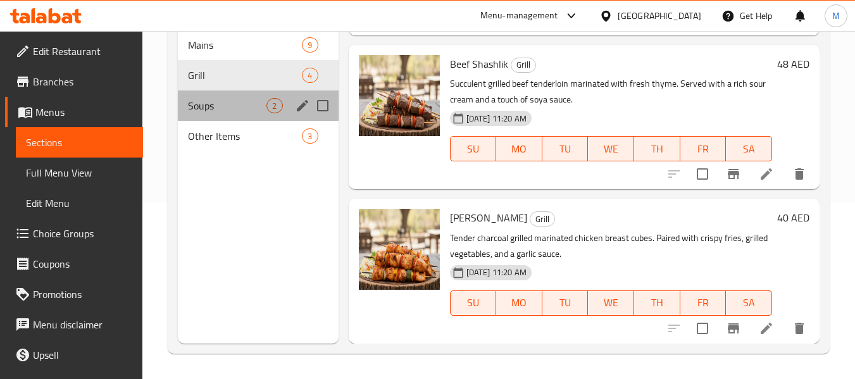
click at [228, 116] on div "Soups 2" at bounding box center [258, 106] width 160 height 30
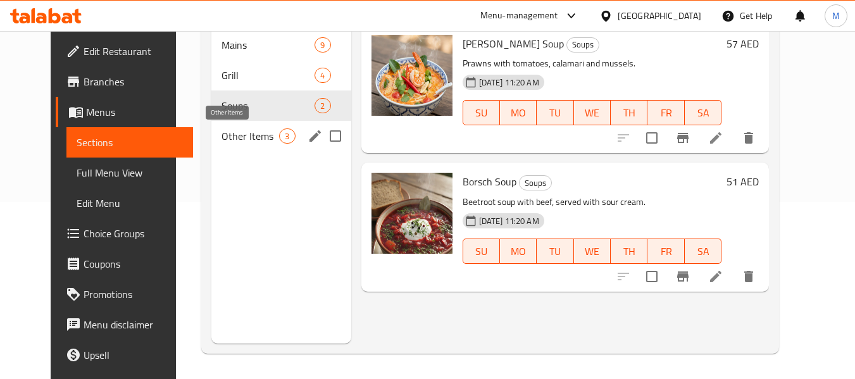
click at [239, 135] on span "Other Items" at bounding box center [251, 135] width 58 height 15
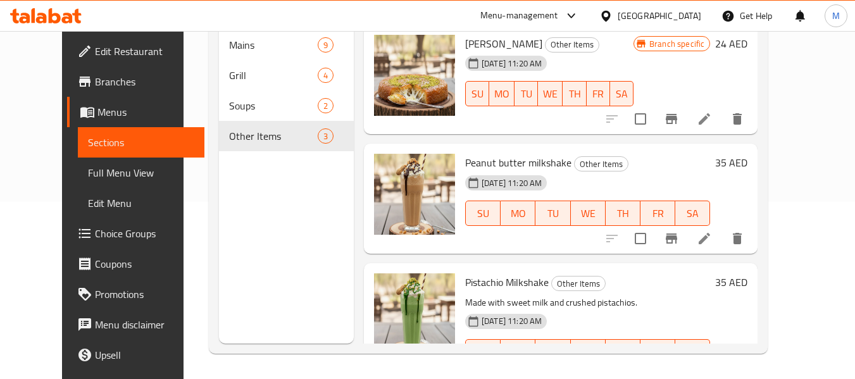
click at [503, 168] on span "Peanut butter milkshake" at bounding box center [518, 162] width 106 height 19
copy h6 "Peanut butter milkshake"
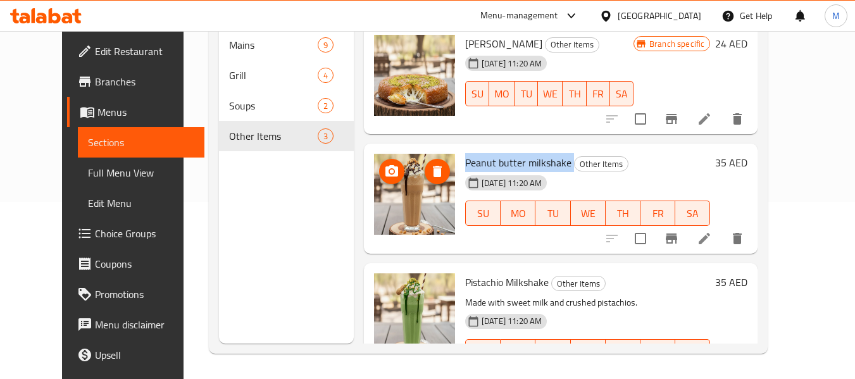
scroll to position [49, 0]
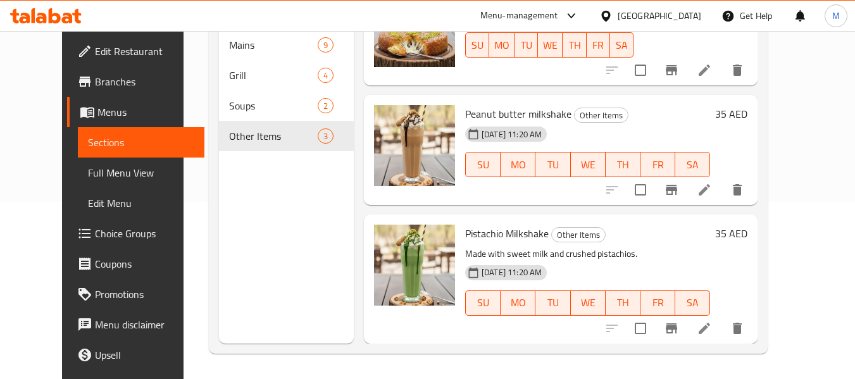
click at [472, 234] on span "Pistachio Milkshake" at bounding box center [507, 233] width 84 height 19
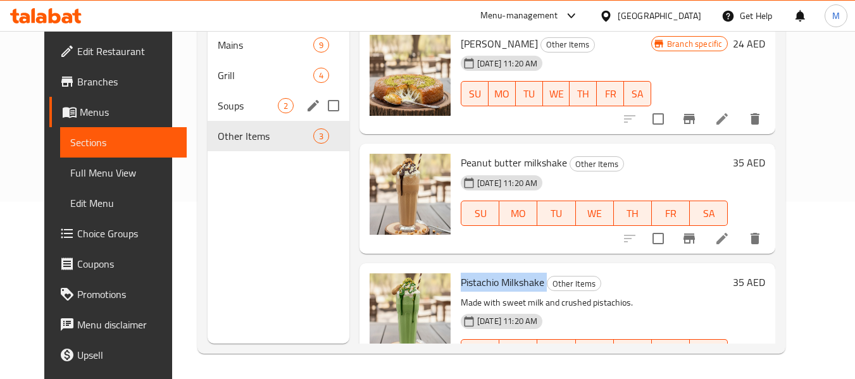
click at [220, 102] on span "Soups" at bounding box center [248, 105] width 60 height 15
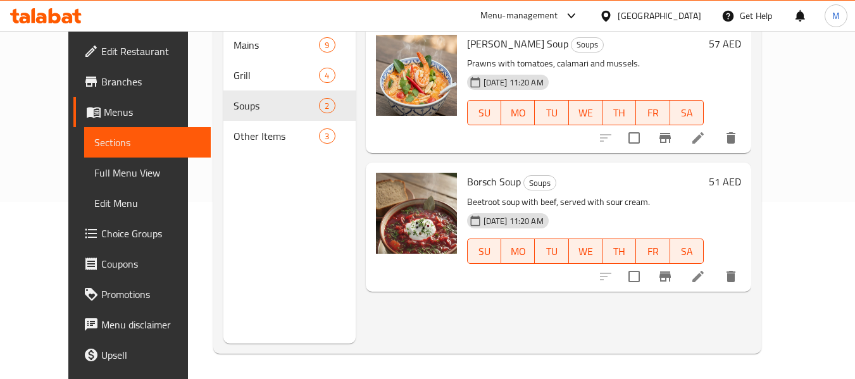
click at [467, 172] on span "Borsch Soup" at bounding box center [494, 181] width 54 height 19
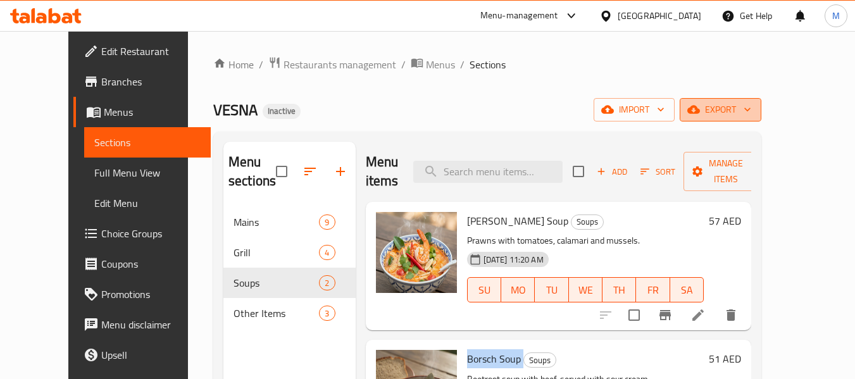
click at [754, 107] on icon "button" at bounding box center [747, 109] width 13 height 13
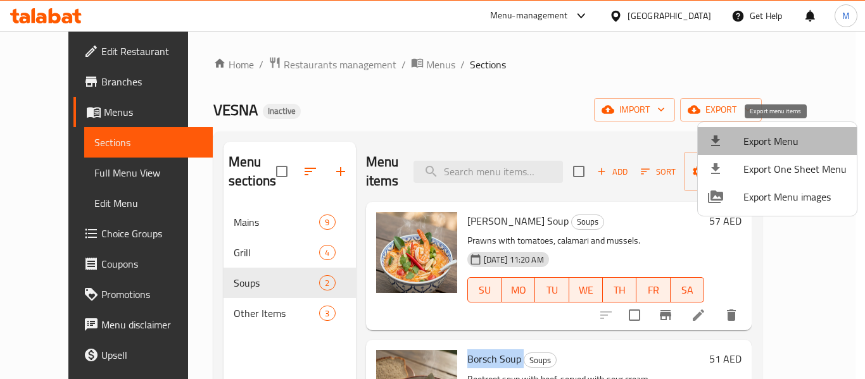
click at [780, 142] on span "Export Menu" at bounding box center [794, 141] width 103 height 15
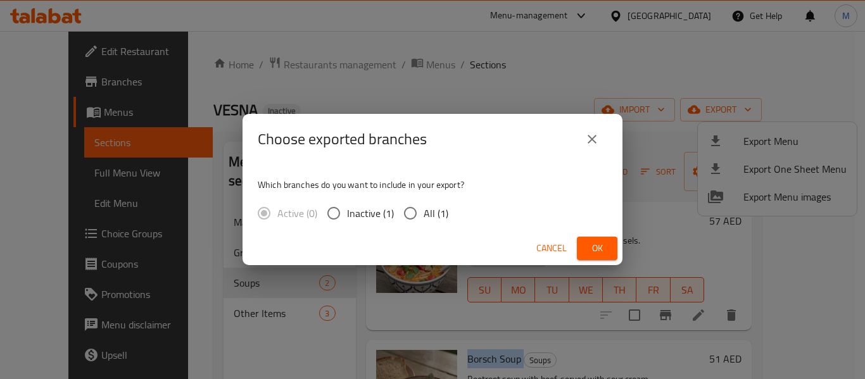
click at [419, 212] on input "All (1)" at bounding box center [410, 213] width 27 height 27
radio input "true"
click at [595, 246] on span "Ok" at bounding box center [597, 249] width 20 height 16
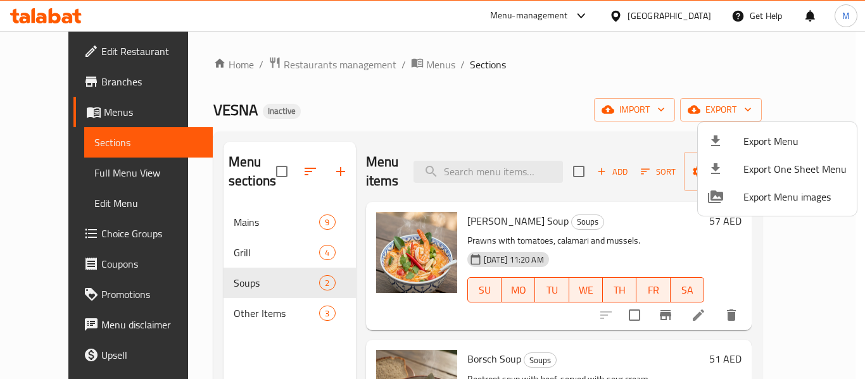
click at [311, 65] on div at bounding box center [432, 189] width 865 height 379
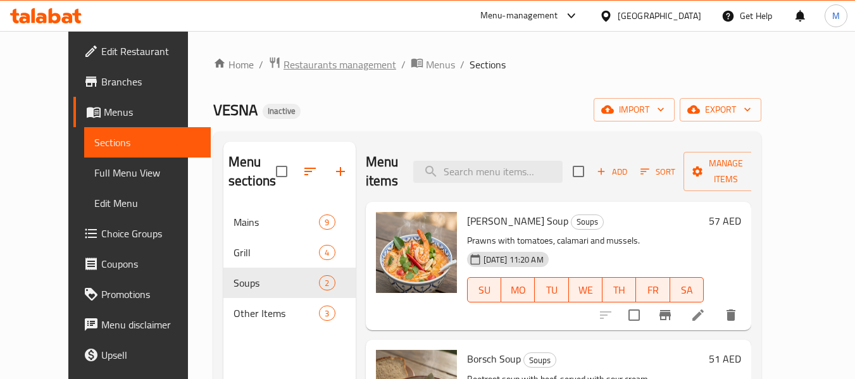
click at [311, 65] on span "Restaurants management" at bounding box center [340, 64] width 113 height 15
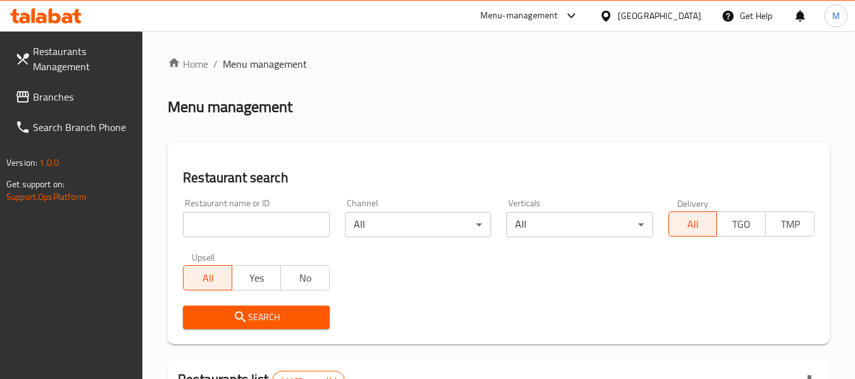
click at [285, 227] on input "search" at bounding box center [256, 224] width 146 height 25
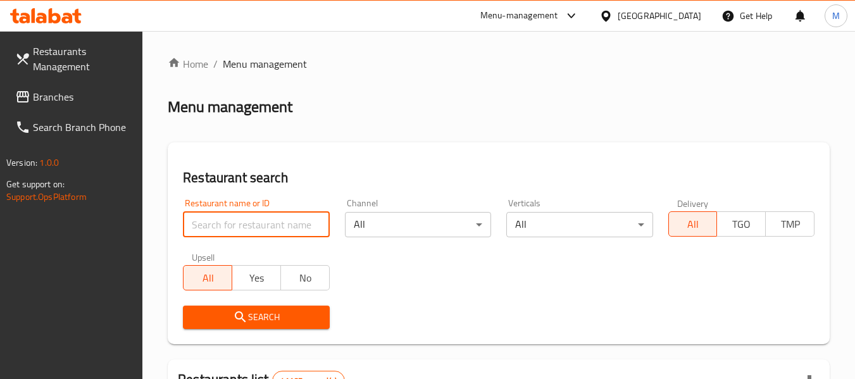
paste input "[PERSON_NAME]"
type input "[PERSON_NAME]"
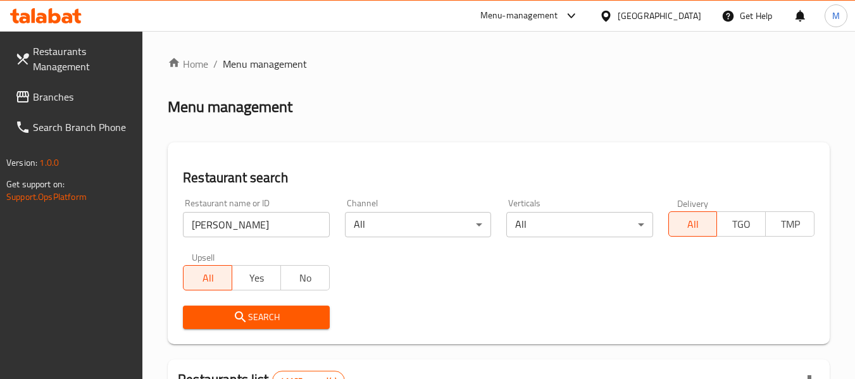
click at [232, 312] on span "Search" at bounding box center [256, 317] width 126 height 16
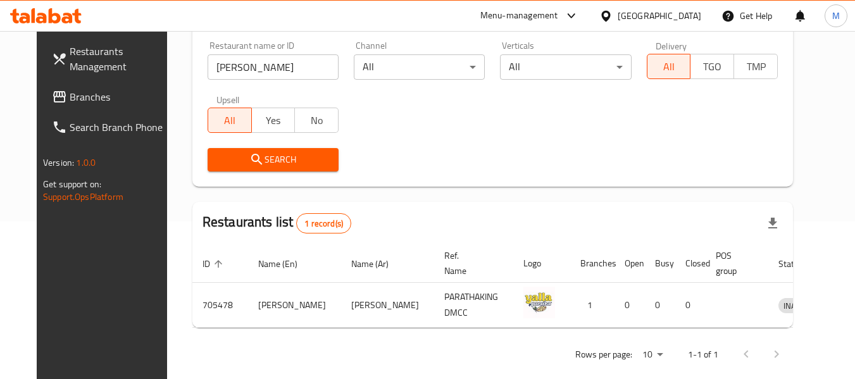
scroll to position [175, 0]
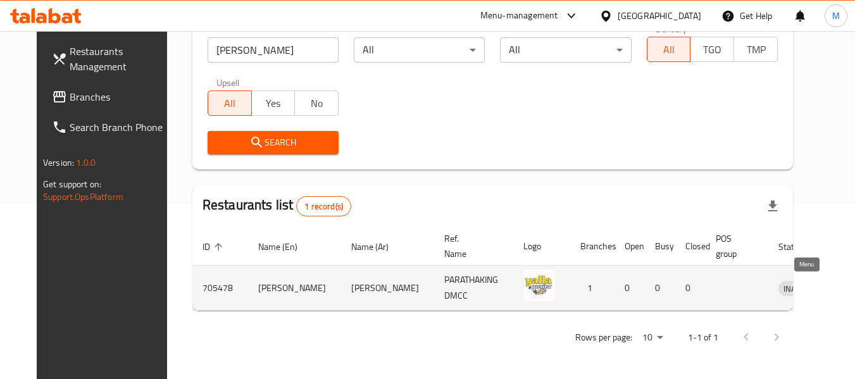
click at [847, 289] on icon "enhanced table" at bounding box center [854, 289] width 14 height 11
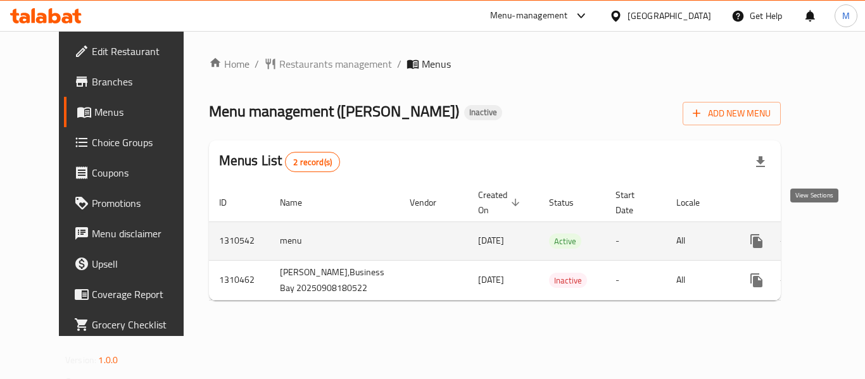
click at [840, 234] on icon "enhanced table" at bounding box center [847, 241] width 15 height 15
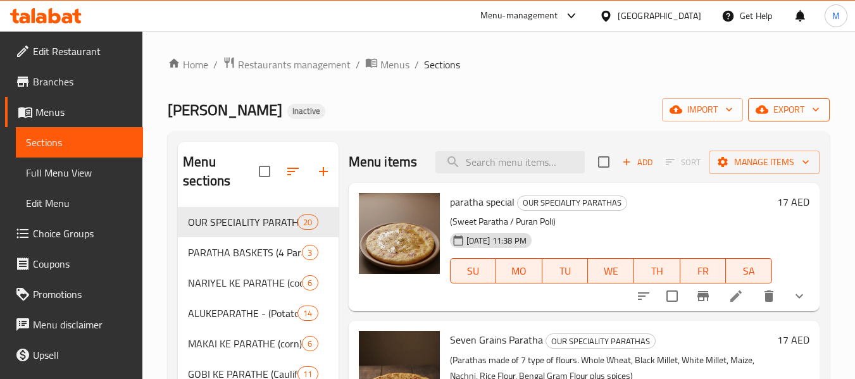
click at [786, 111] on span "export" at bounding box center [788, 110] width 61 height 16
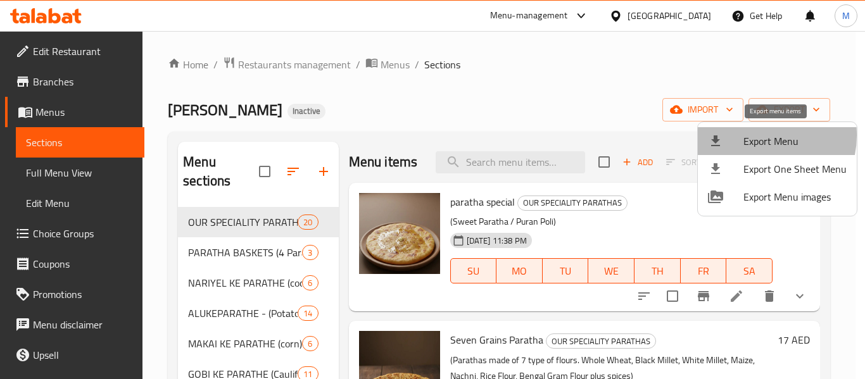
click at [753, 135] on span "Export Menu" at bounding box center [794, 141] width 103 height 15
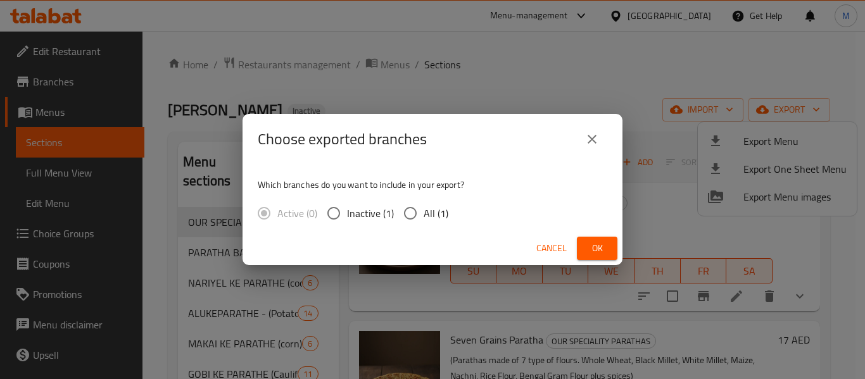
click at [417, 213] on input "All (1)" at bounding box center [410, 213] width 27 height 27
radio input "true"
click at [595, 245] on span "Ok" at bounding box center [597, 249] width 20 height 16
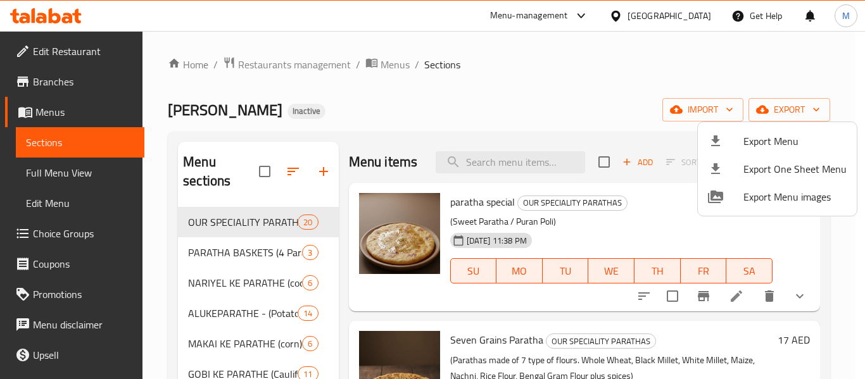
click at [255, 300] on div at bounding box center [432, 189] width 865 height 379
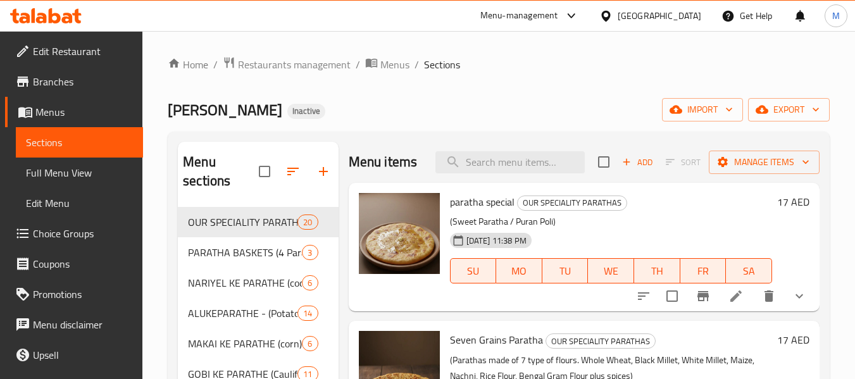
click at [62, 54] on span "Edit Restaurant" at bounding box center [83, 51] width 100 height 15
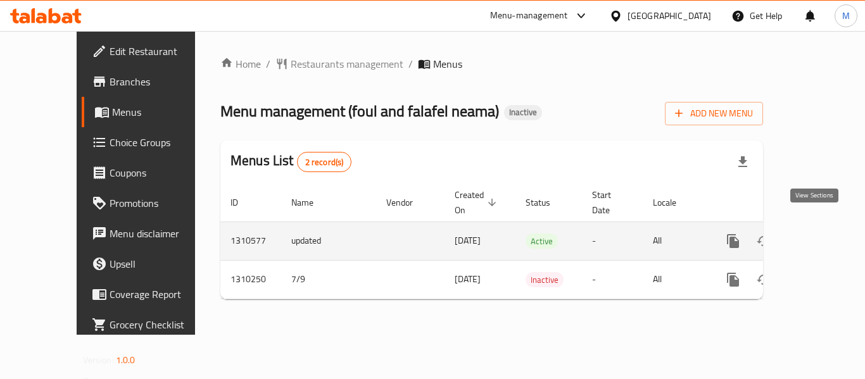
click at [818, 235] on icon "enhanced table" at bounding box center [823, 240] width 11 height 11
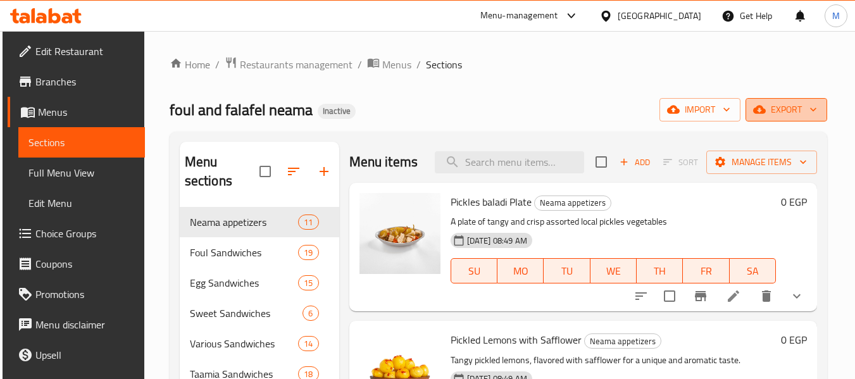
click at [804, 109] on span "export" at bounding box center [786, 110] width 61 height 16
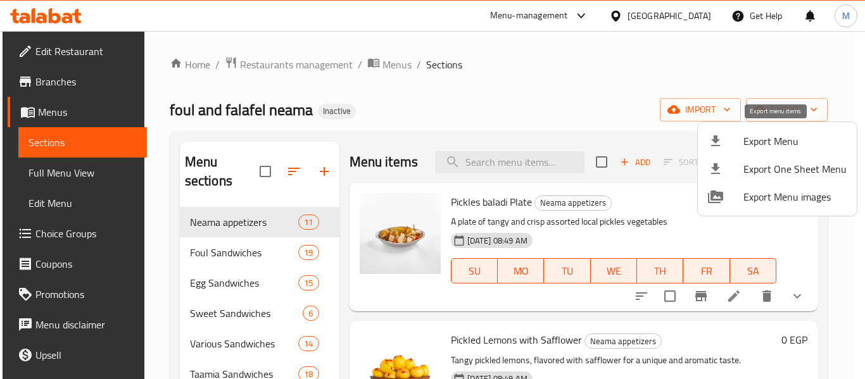
click at [766, 140] on span "Export Menu" at bounding box center [794, 141] width 103 height 15
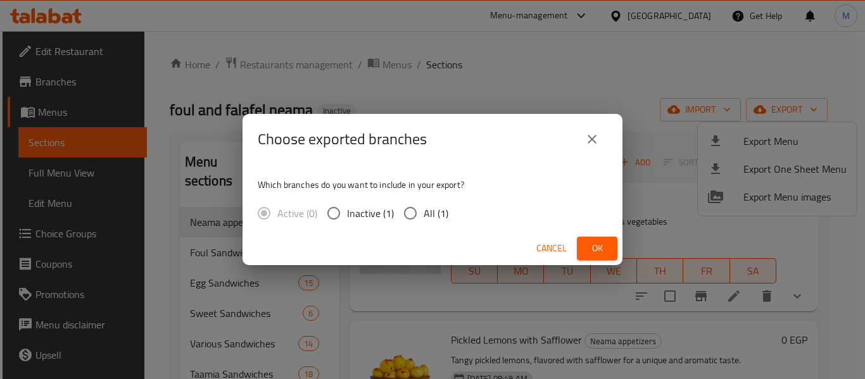
click at [412, 214] on input "All (1)" at bounding box center [410, 213] width 27 height 27
radio input "true"
drag, startPoint x: 590, startPoint y: 247, endPoint x: 613, endPoint y: 147, distance: 102.1
click at [590, 241] on span "Ok" at bounding box center [597, 249] width 20 height 16
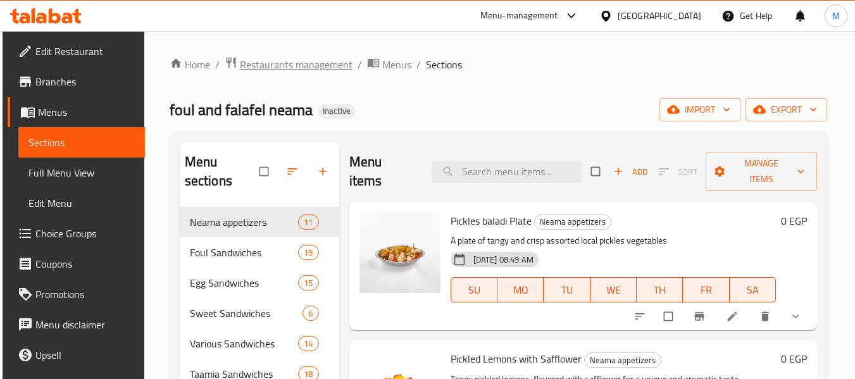
click at [320, 62] on span "Restaurants management" at bounding box center [296, 64] width 113 height 15
